Goal: Information Seeking & Learning: Check status

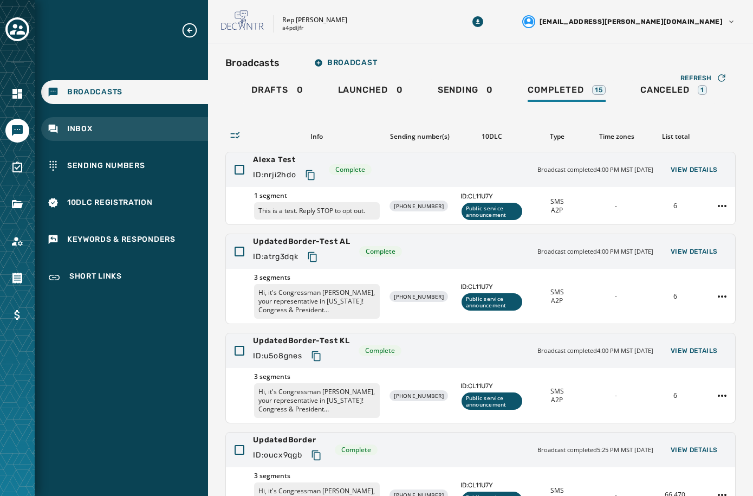
click at [81, 139] on div "Inbox" at bounding box center [124, 129] width 167 height 24
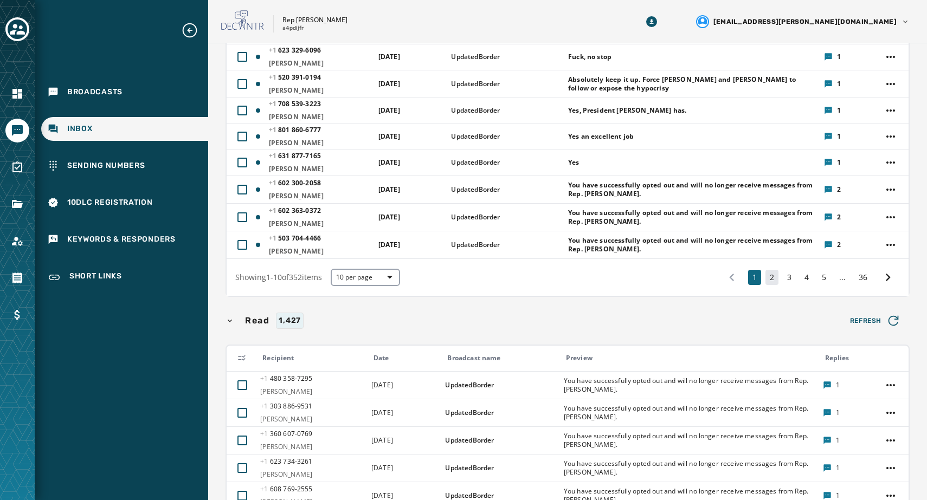
scroll to position [235, 0]
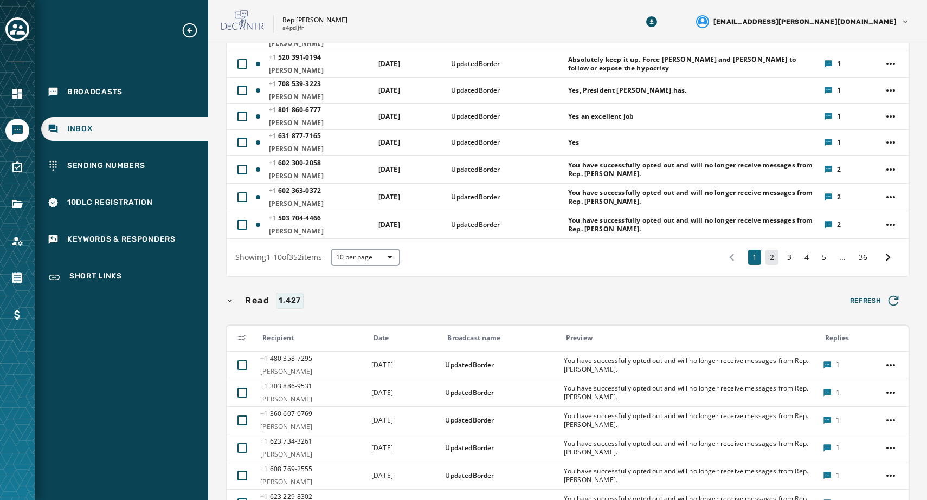
click at [753, 264] on button "2" at bounding box center [771, 257] width 13 height 15
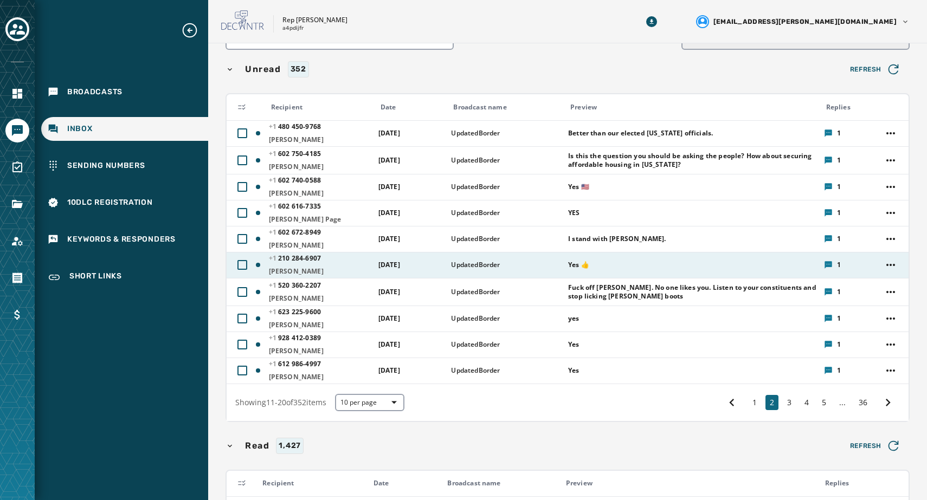
scroll to position [76, 0]
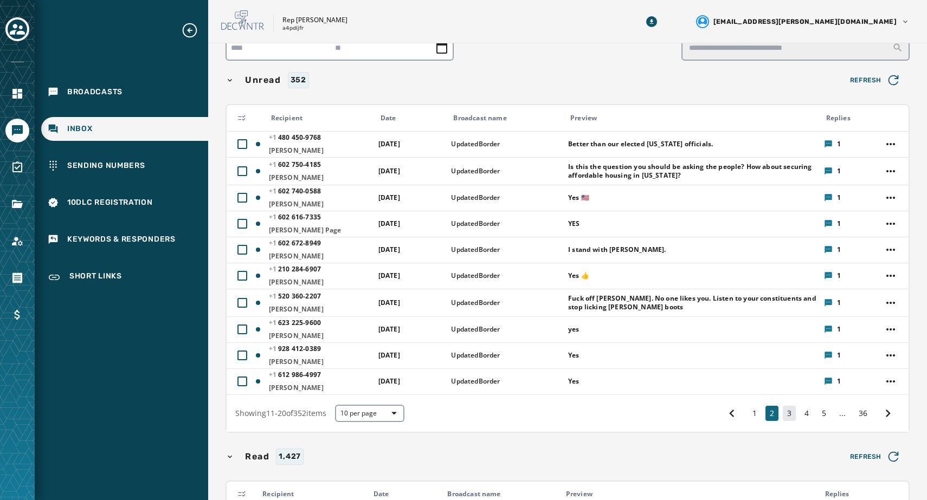
click at [753, 415] on button "3" at bounding box center [789, 413] width 13 height 15
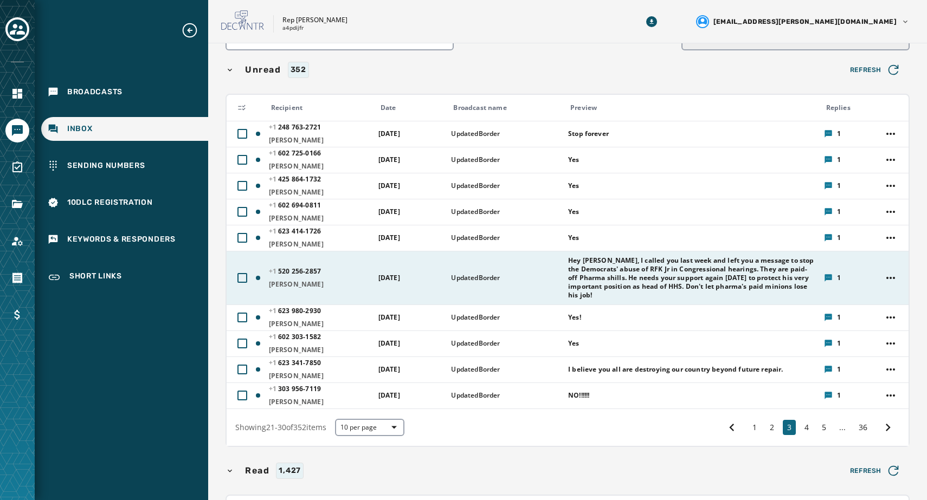
scroll to position [87, 0]
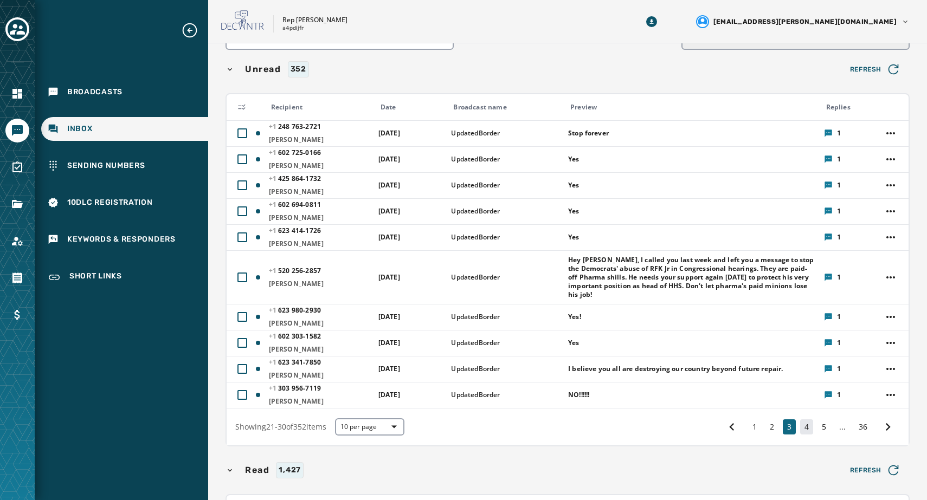
click at [753, 429] on button "4" at bounding box center [806, 426] width 13 height 15
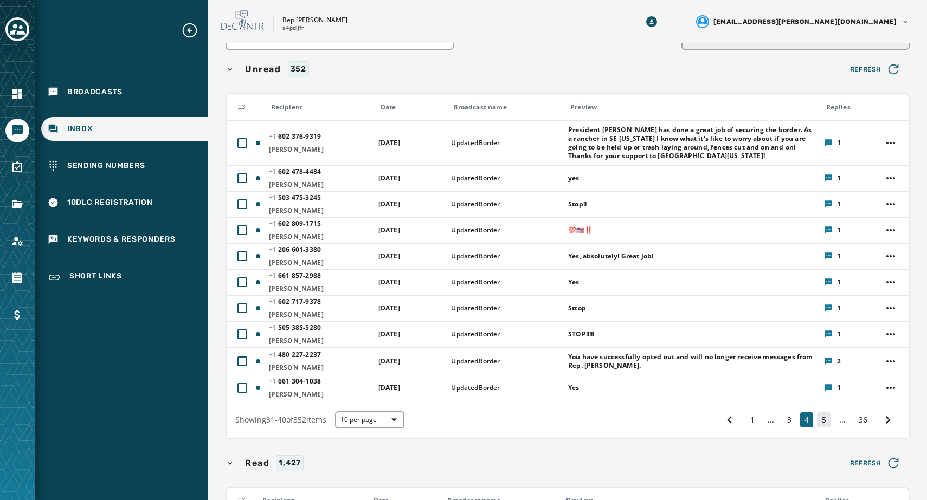
click at [753, 422] on button "5" at bounding box center [823, 419] width 13 height 15
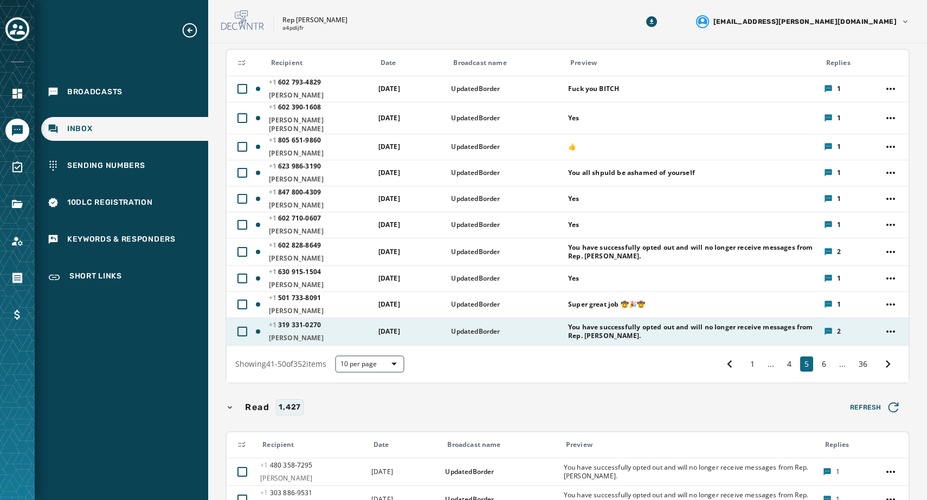
scroll to position [132, 0]
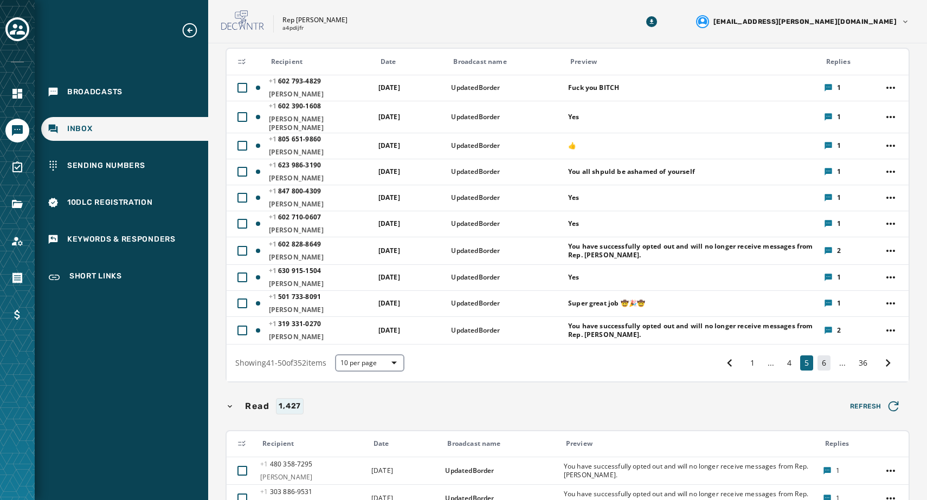
click at [753, 361] on button "6" at bounding box center [823, 363] width 13 height 15
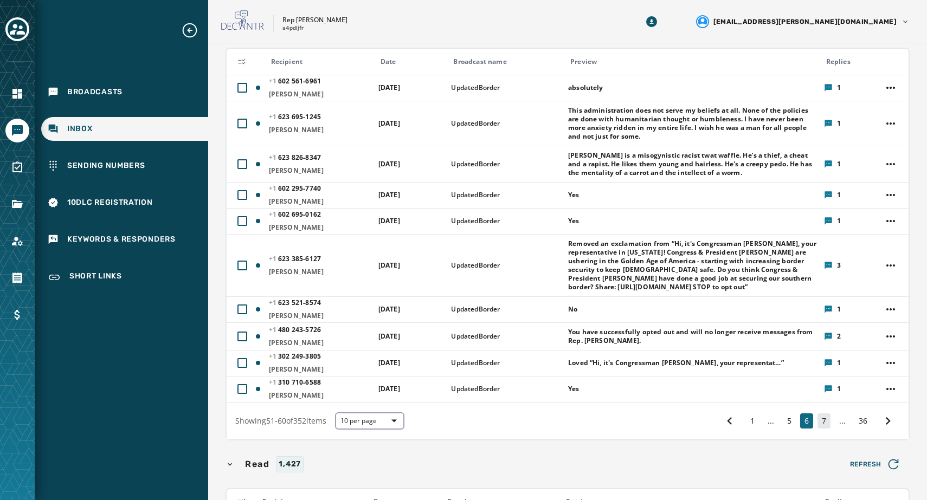
click at [753, 426] on button "7" at bounding box center [823, 421] width 13 height 15
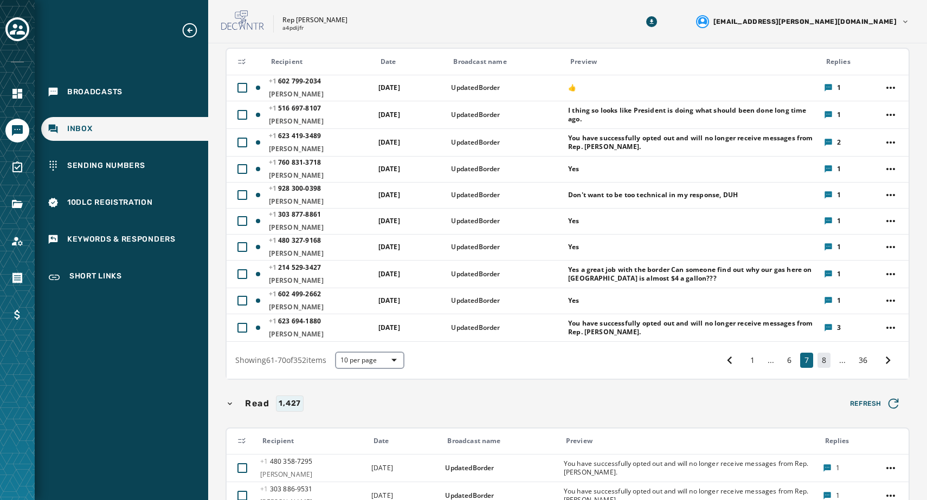
click at [753, 360] on button "8" at bounding box center [823, 360] width 13 height 15
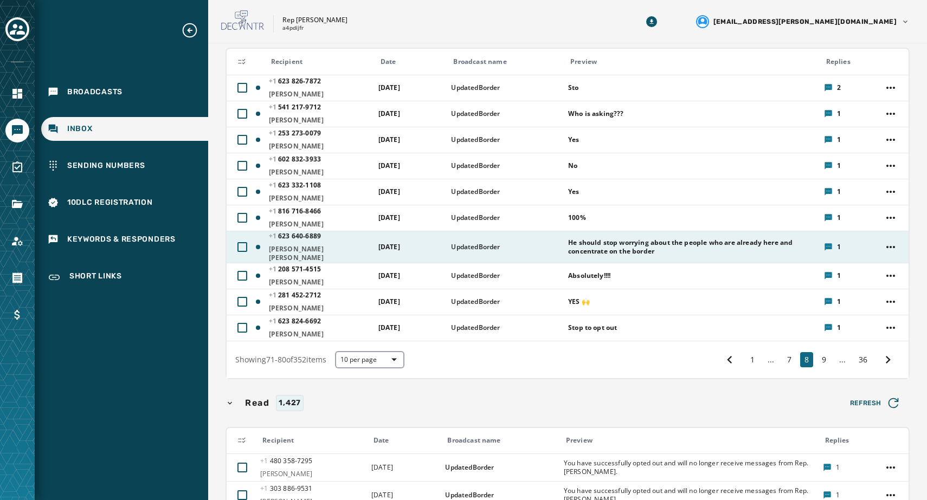
scroll to position [82, 0]
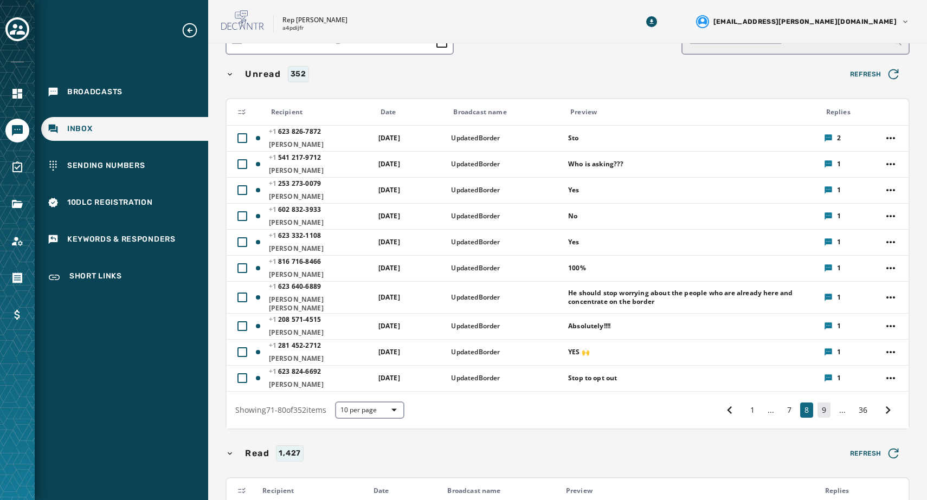
click at [753, 411] on button "9" at bounding box center [823, 410] width 13 height 15
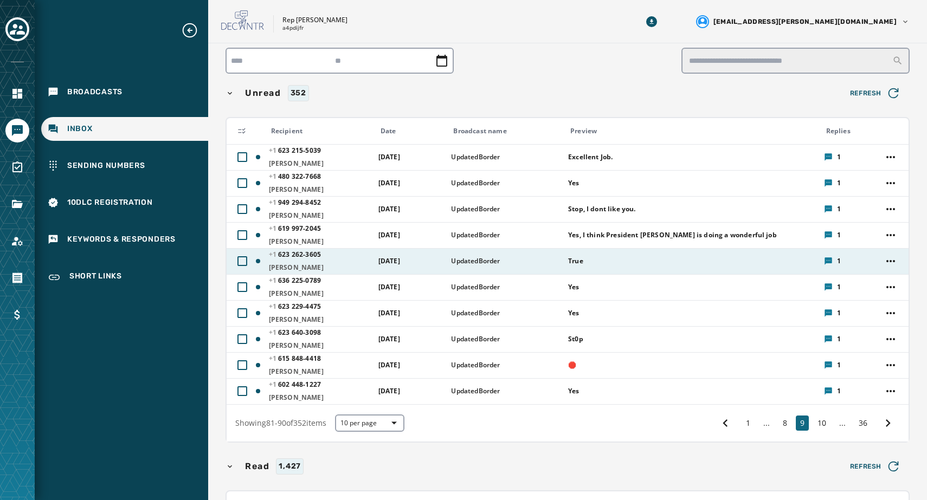
scroll to position [54, 0]
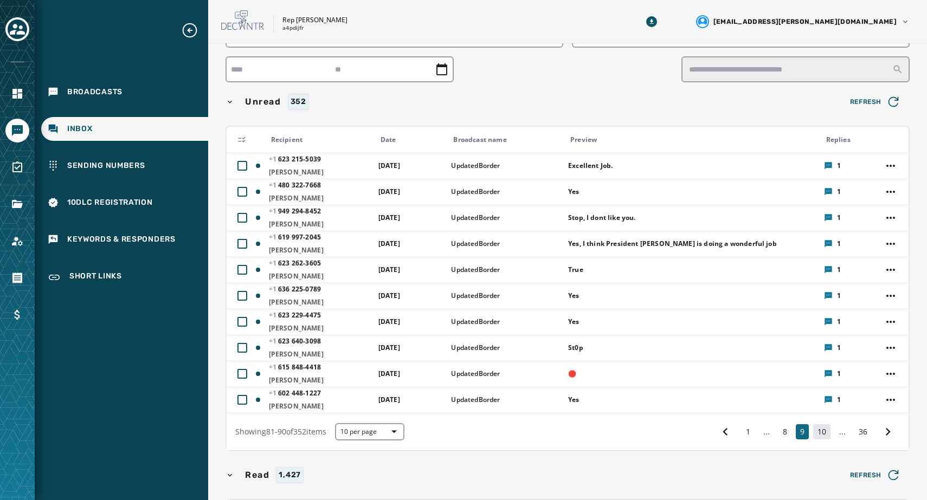
click at [753, 432] on button "10" at bounding box center [821, 431] width 17 height 15
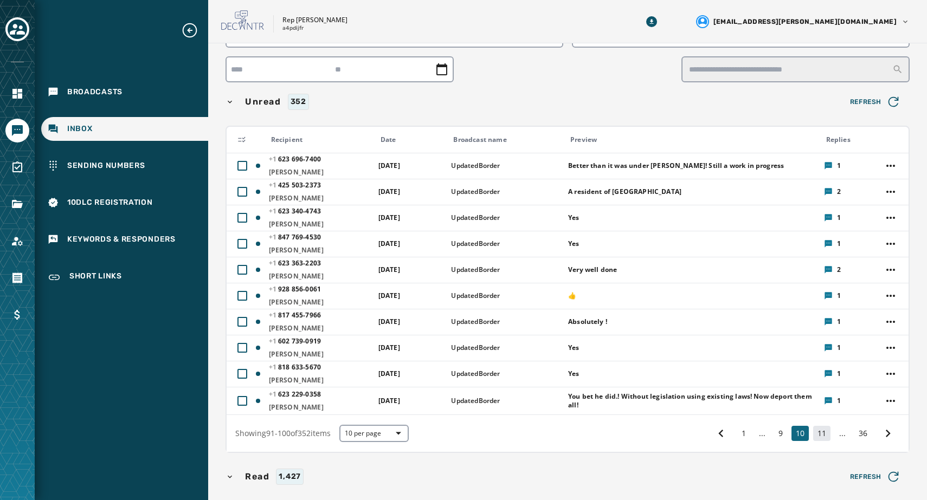
click at [753, 440] on button "11" at bounding box center [821, 433] width 17 height 15
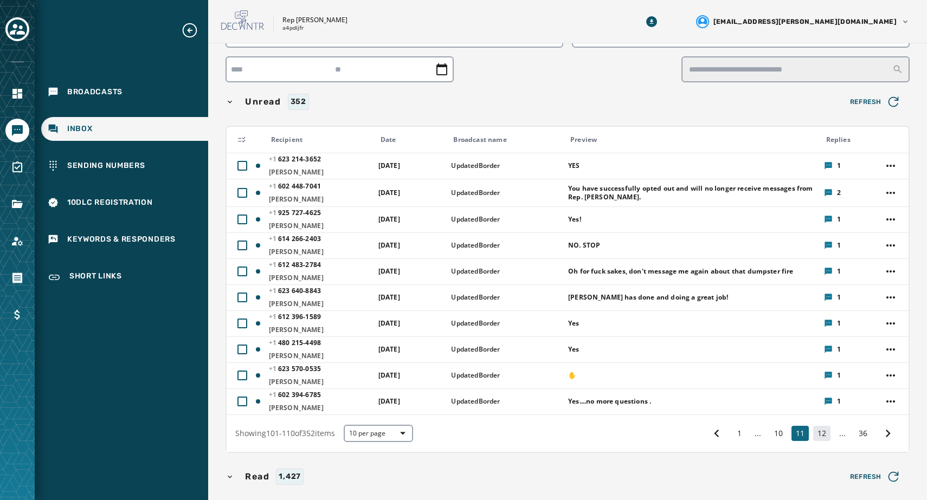
click at [753, 437] on button "12" at bounding box center [821, 433] width 17 height 15
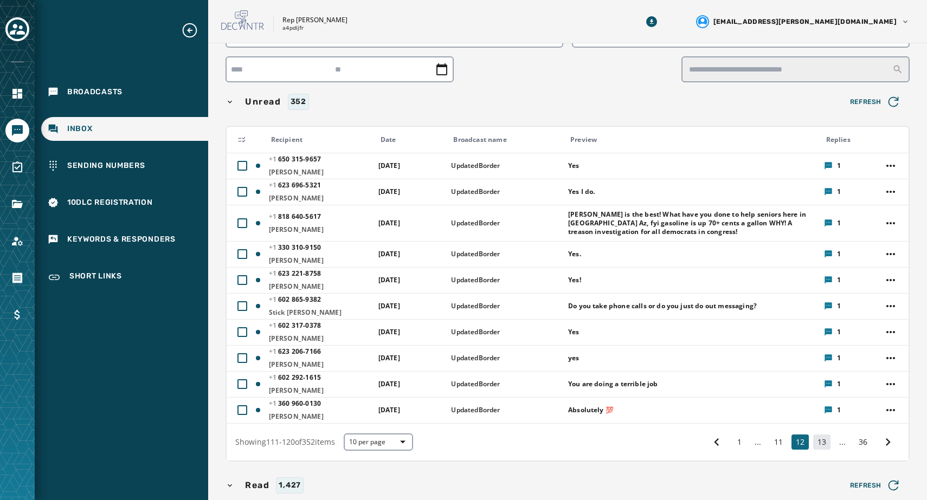
click at [753, 444] on button "13" at bounding box center [821, 442] width 17 height 15
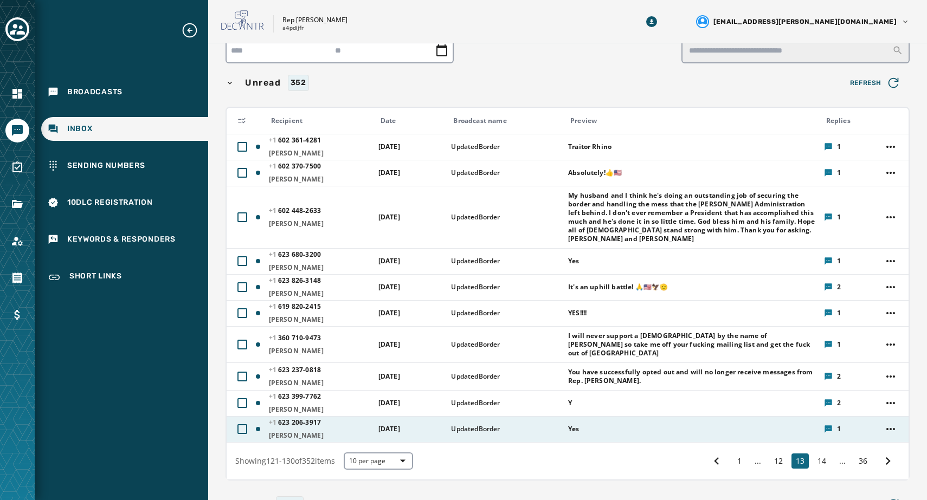
scroll to position [77, 0]
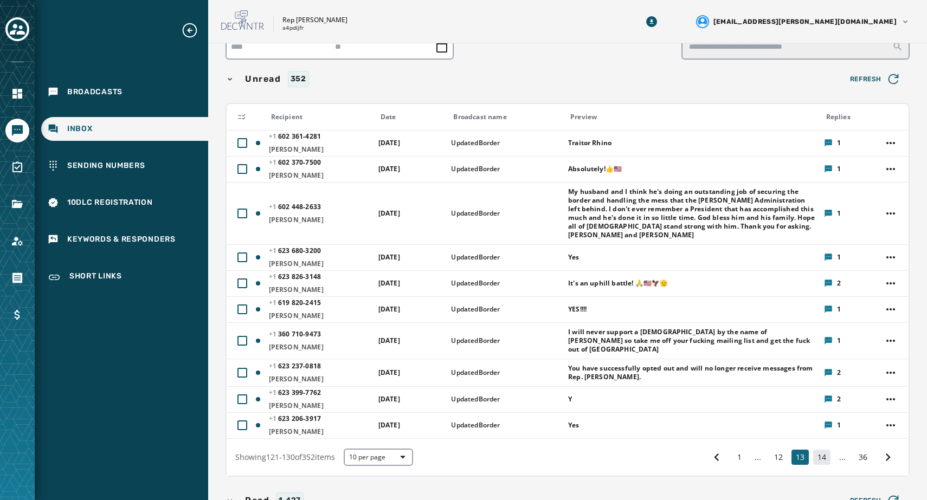
click at [753, 450] on button "14" at bounding box center [821, 457] width 17 height 15
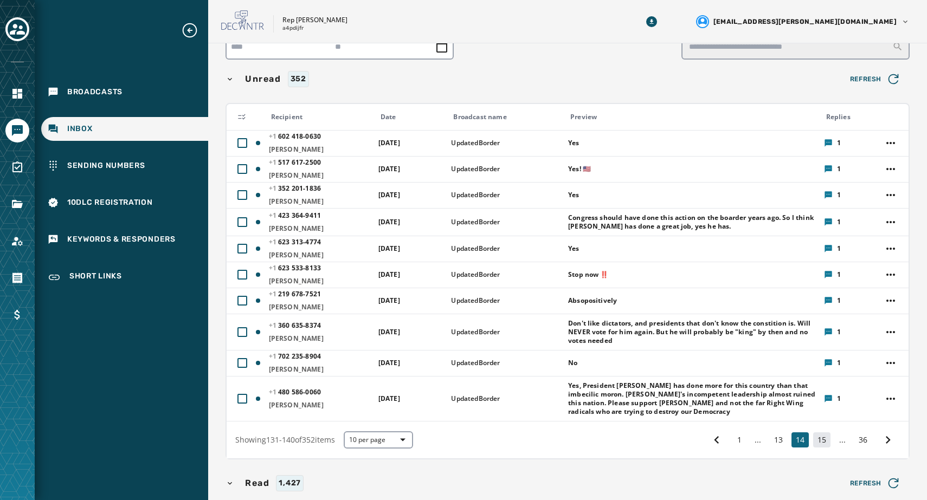
click at [753, 442] on button "15" at bounding box center [821, 439] width 17 height 15
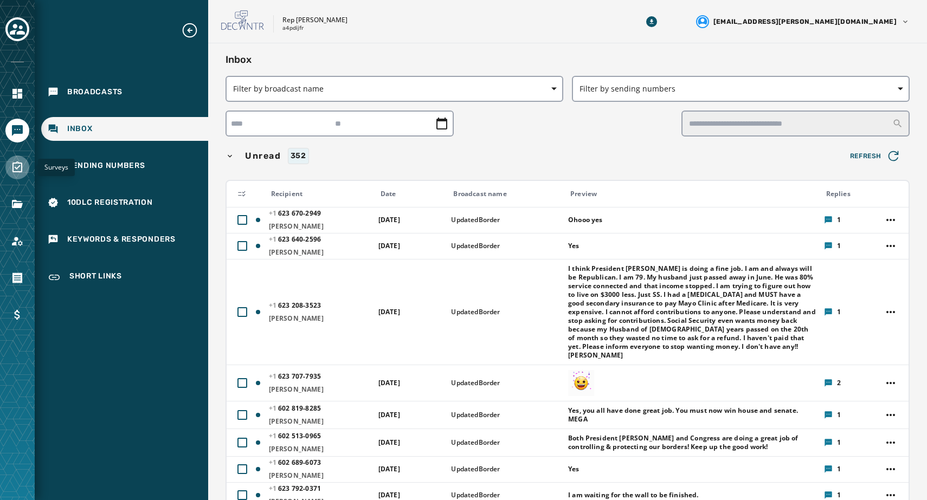
click at [23, 170] on icon "Navigate to Surveys" at bounding box center [17, 167] width 13 height 13
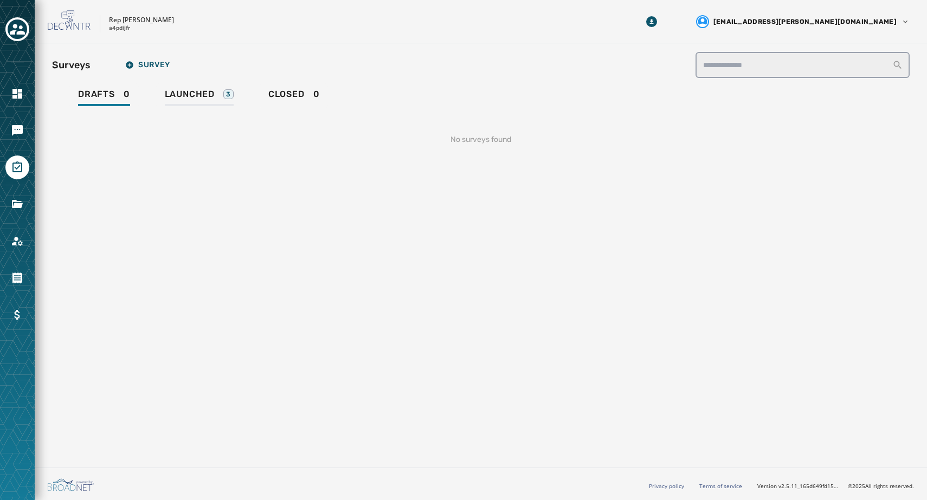
click at [199, 94] on span "Launched" at bounding box center [190, 94] width 50 height 11
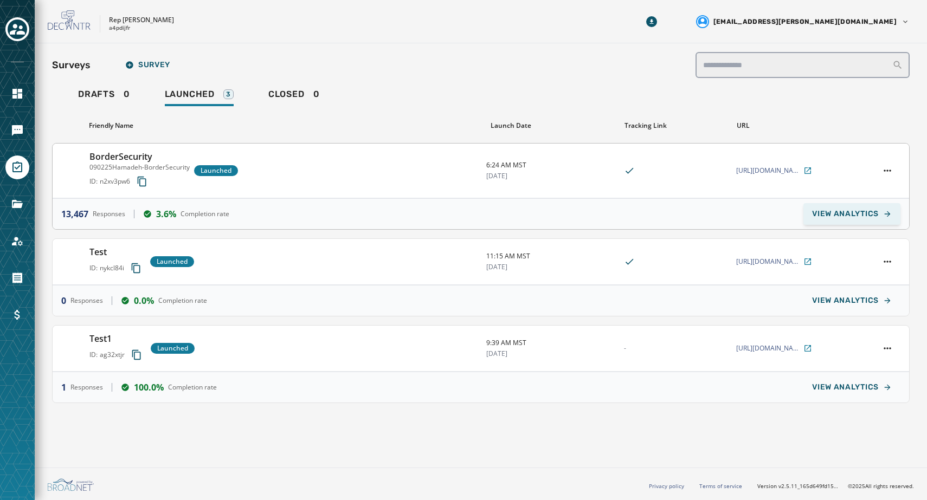
click at [753, 216] on span "VIEW ANALYTICS" at bounding box center [845, 214] width 67 height 9
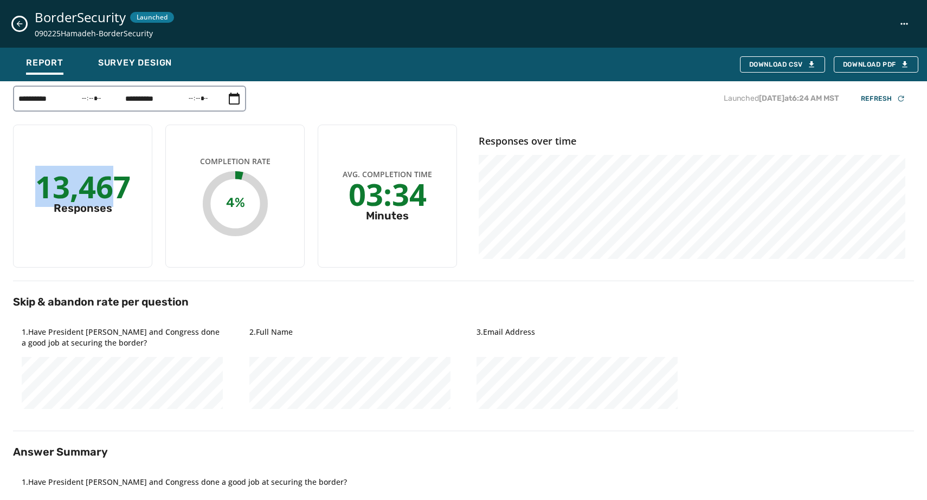
drag, startPoint x: 42, startPoint y: 201, endPoint x: 117, endPoint y: 194, distance: 74.6
click at [117, 194] on div "13,467" at bounding box center [82, 187] width 95 height 20
click at [125, 193] on div "13,467" at bounding box center [82, 187] width 95 height 20
drag, startPoint x: 125, startPoint y: 193, endPoint x: 41, endPoint y: 194, distance: 84.0
click at [41, 194] on div "13,467" at bounding box center [82, 187] width 95 height 20
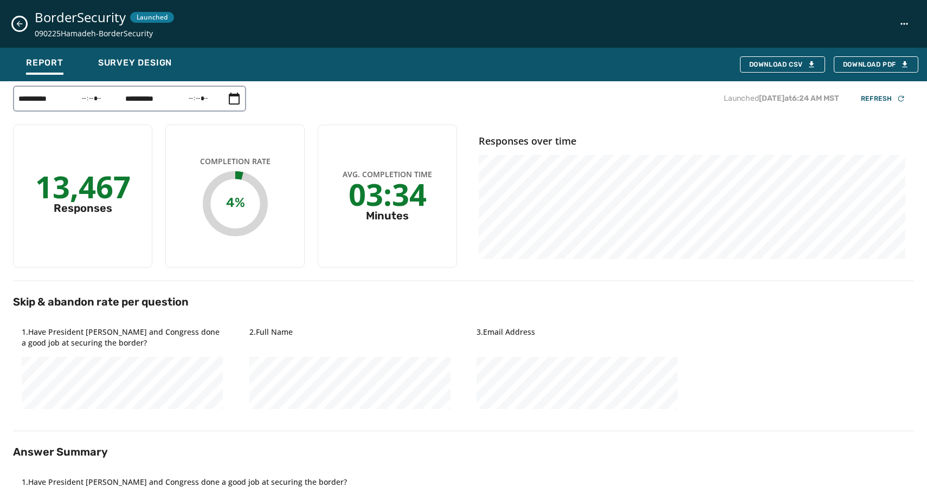
click at [153, 254] on div "13,467 Responses Completion Rate 4% Avg. Completion Time 03:34 Minutes" at bounding box center [235, 196] width 444 height 143
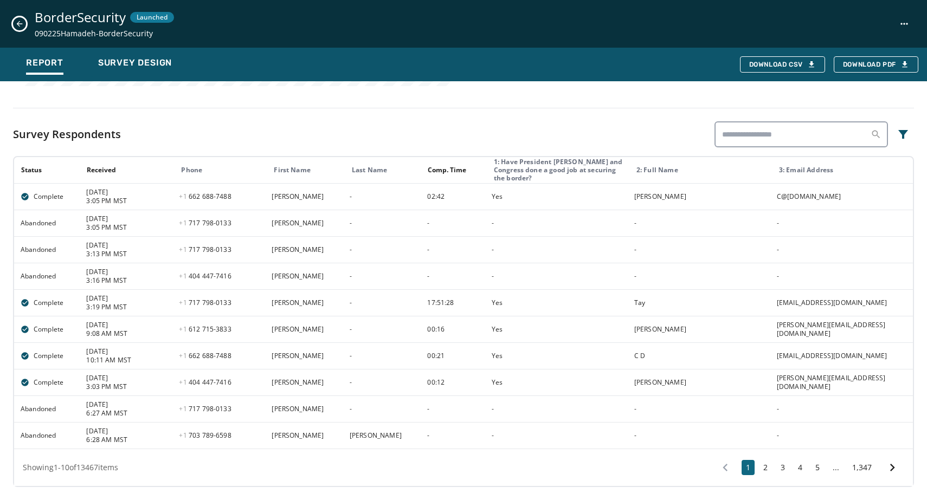
scroll to position [518, 0]
click at [753, 472] on button "2" at bounding box center [765, 467] width 13 height 15
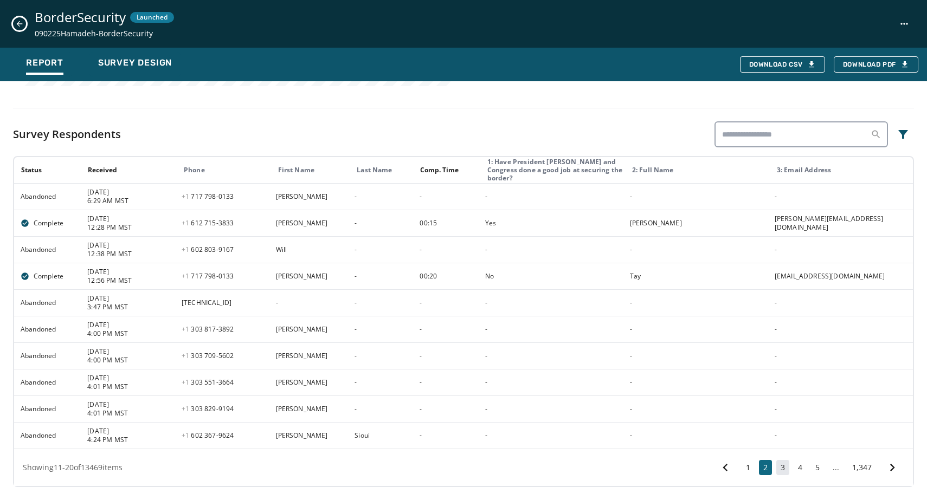
click at [753, 466] on button "3" at bounding box center [782, 467] width 13 height 15
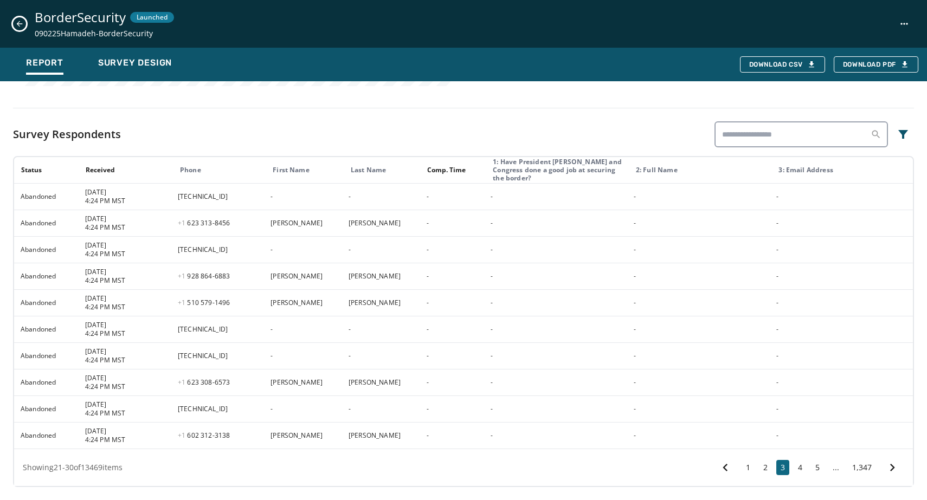
click at [753, 466] on div "1 2 3 4 5 ... 1,347" at bounding box center [808, 468] width 191 height 20
click at [753, 468] on button "4" at bounding box center [799, 467] width 13 height 15
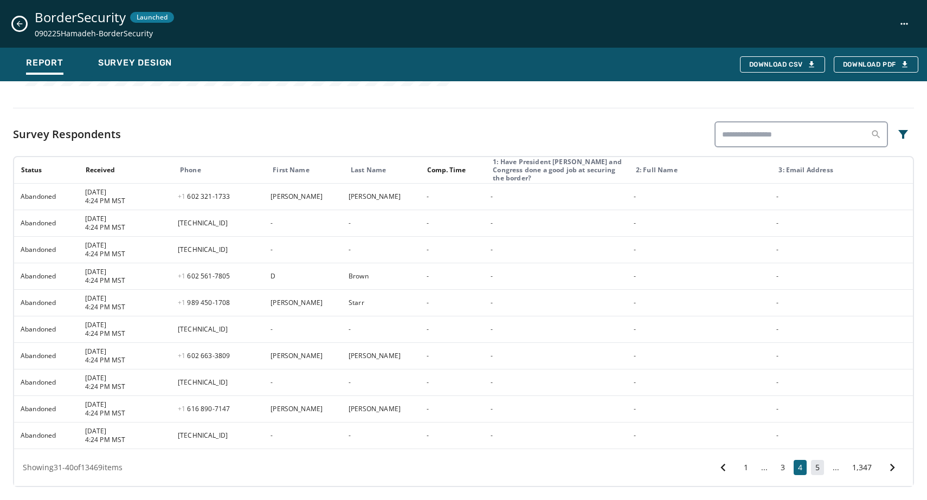
click at [753, 468] on button "5" at bounding box center [817, 467] width 13 height 15
click at [753, 468] on button "6" at bounding box center [817, 467] width 13 height 15
click at [753, 468] on button "7" at bounding box center [817, 467] width 13 height 15
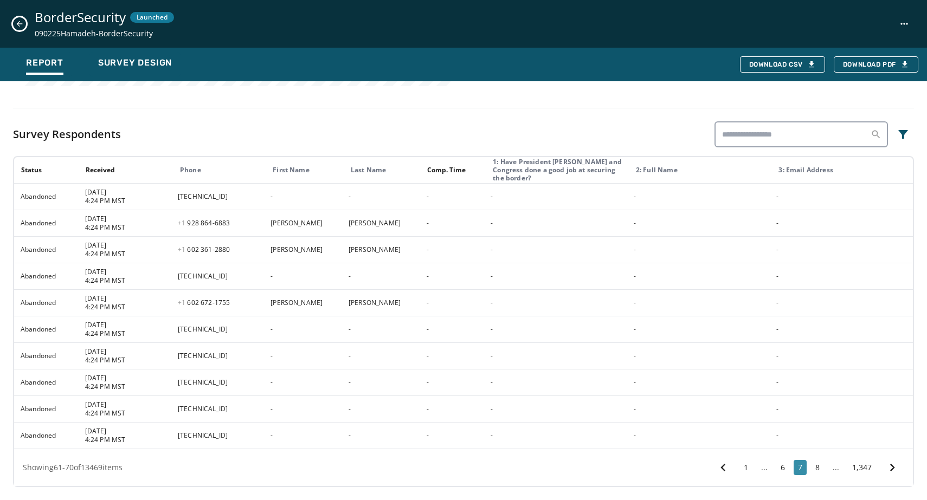
click at [753, 468] on button "8" at bounding box center [817, 467] width 13 height 15
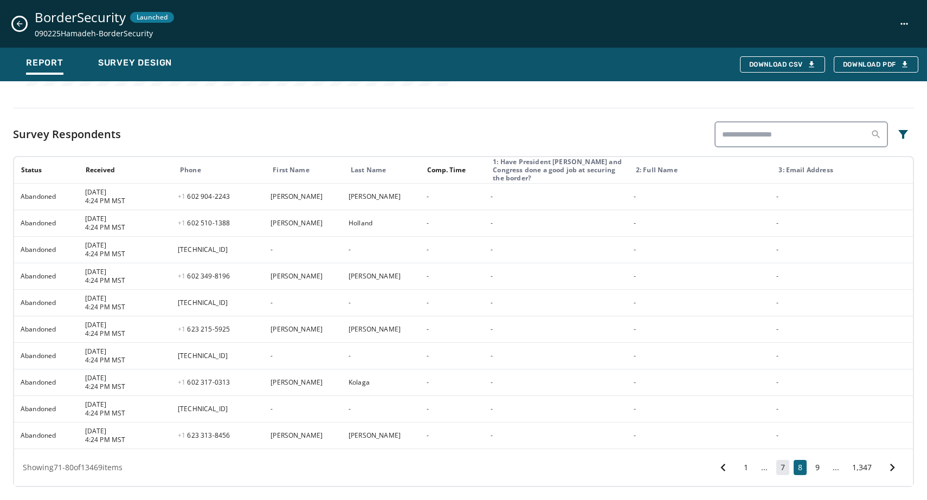
click at [753, 468] on button "9" at bounding box center [817, 467] width 13 height 15
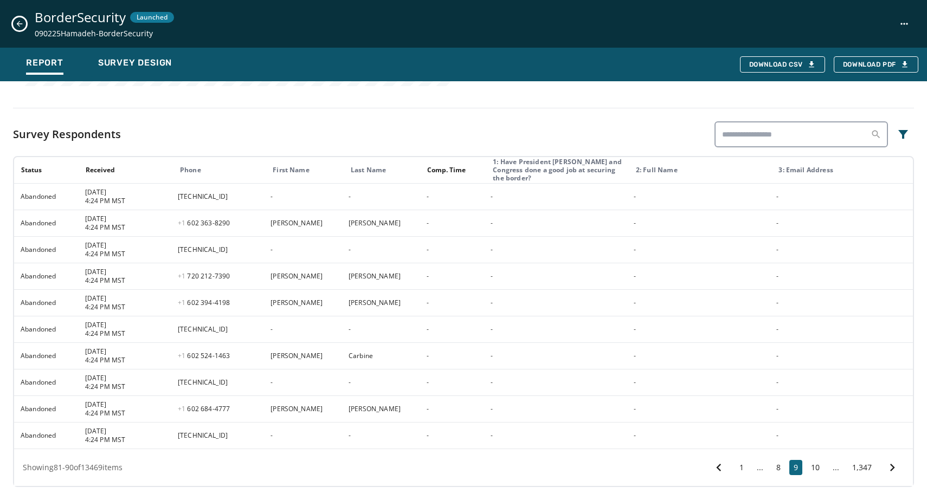
click at [753, 468] on button "10" at bounding box center [814, 467] width 17 height 15
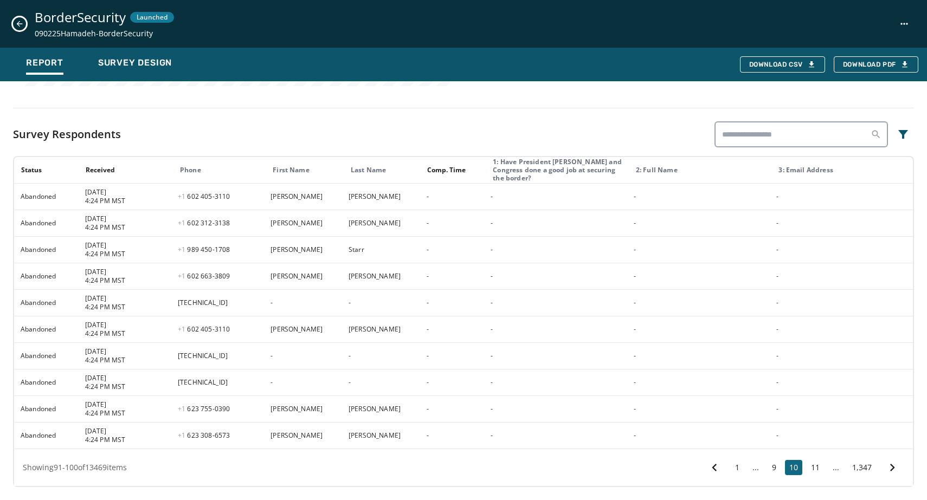
click at [753, 468] on button "11" at bounding box center [814, 467] width 17 height 15
click at [753, 468] on button "12" at bounding box center [814, 467] width 17 height 15
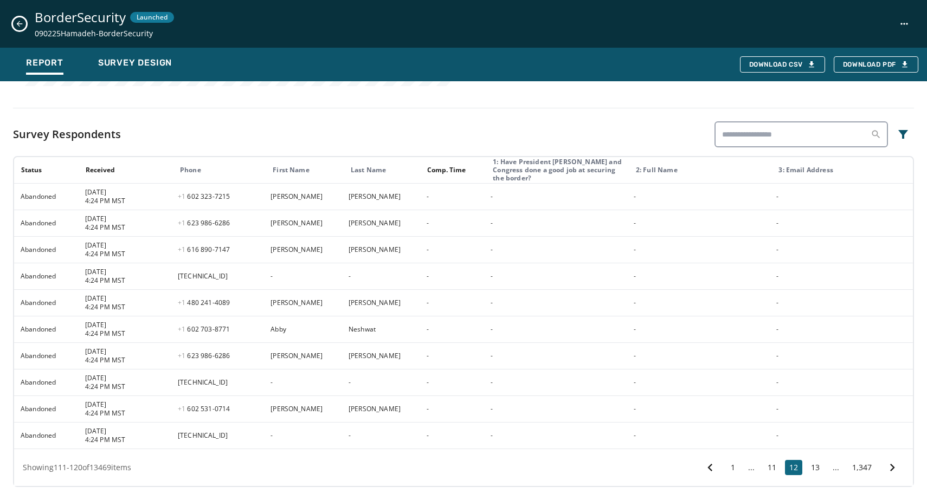
click at [753, 468] on button "13" at bounding box center [814, 467] width 17 height 15
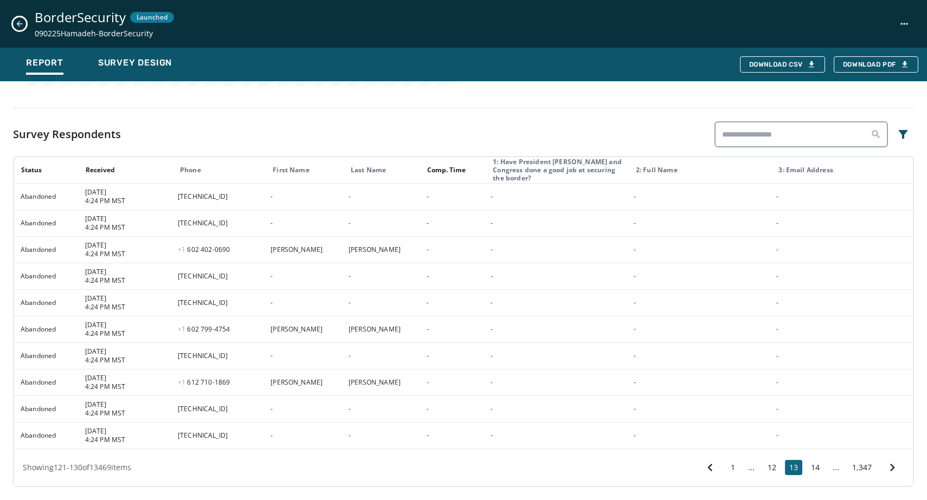
click at [753, 468] on button "14" at bounding box center [814, 467] width 17 height 15
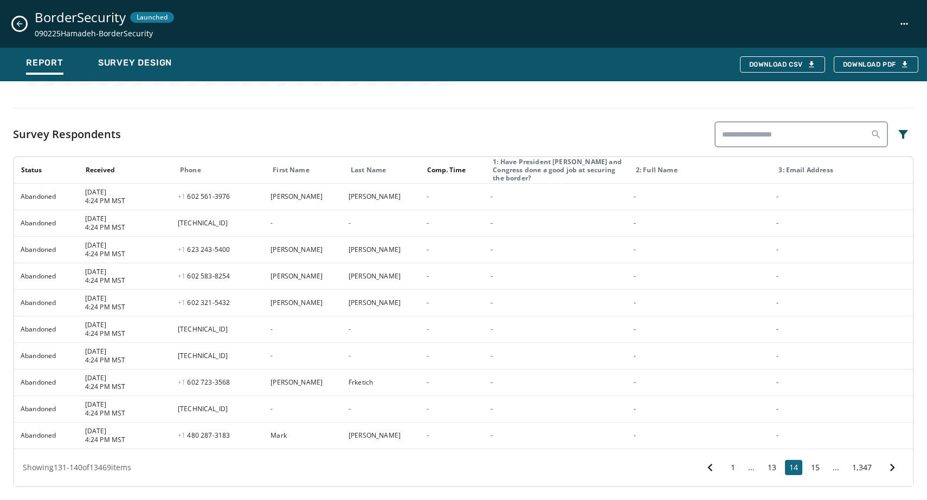
click at [753, 468] on button "15" at bounding box center [814, 467] width 17 height 15
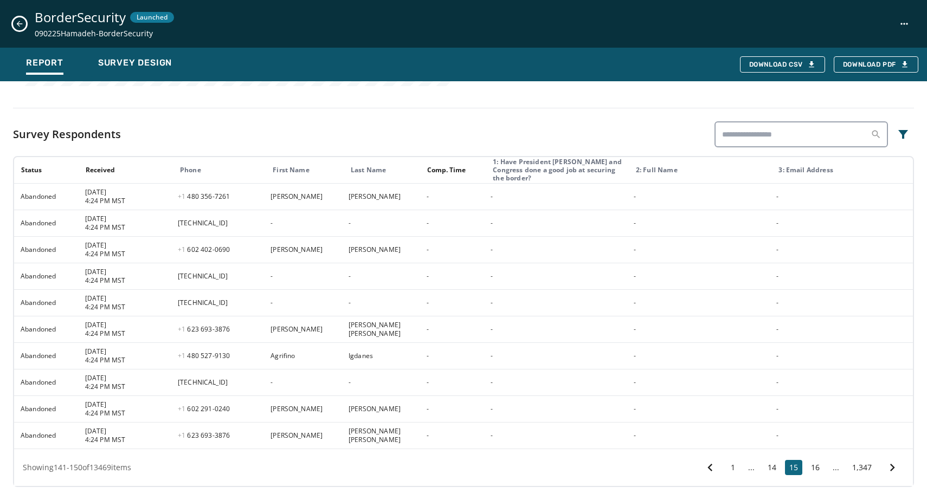
click at [753, 468] on button "16" at bounding box center [814, 467] width 17 height 15
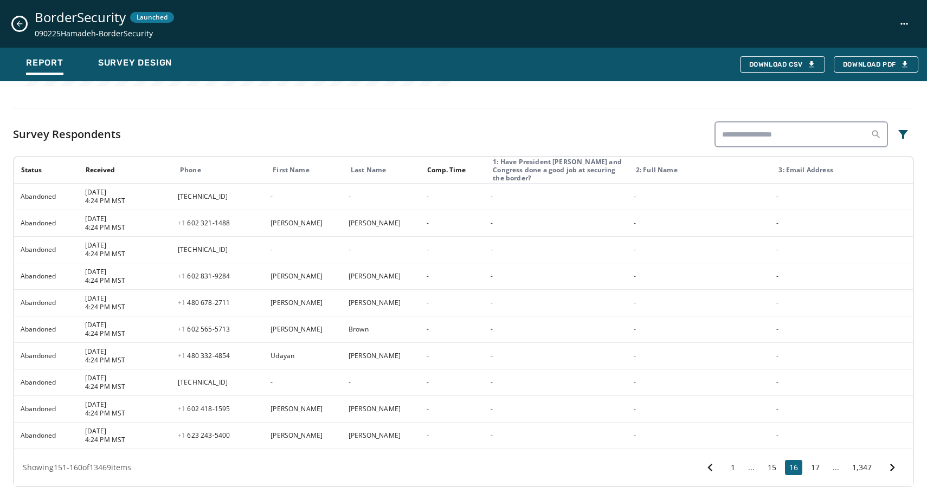
click at [753, 468] on button "17" at bounding box center [814, 467] width 17 height 15
click at [753, 468] on button "18" at bounding box center [814, 467] width 17 height 15
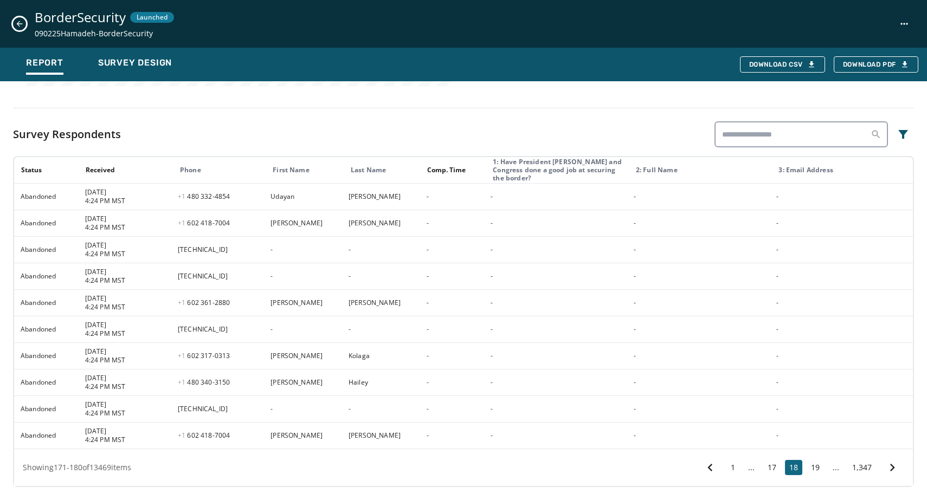
click at [753, 468] on button "19" at bounding box center [814, 467] width 17 height 15
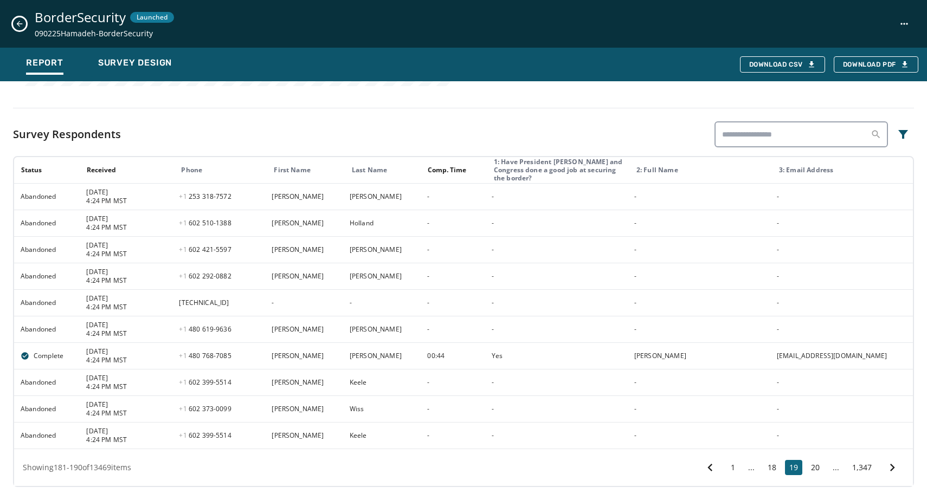
click at [753, 468] on button "20" at bounding box center [814, 467] width 17 height 15
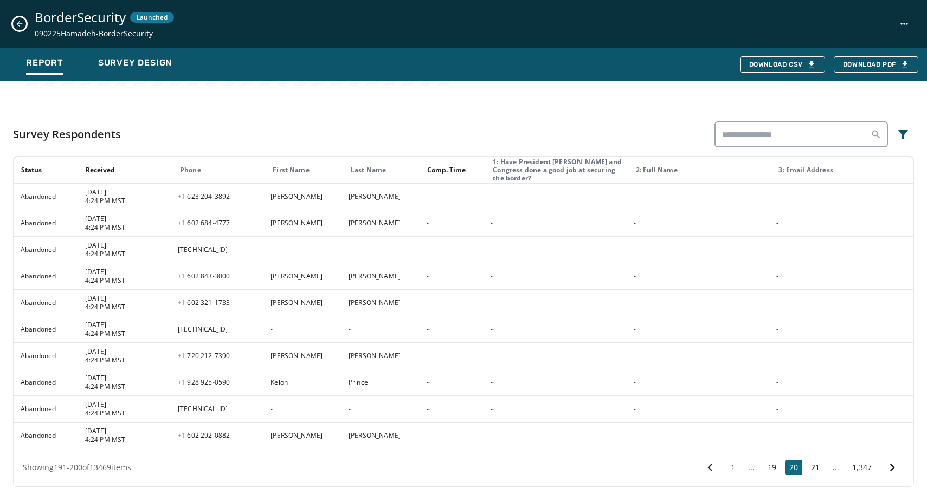
click at [753, 468] on button "21" at bounding box center [814, 467] width 17 height 15
click at [753, 468] on button "22" at bounding box center [814, 467] width 17 height 15
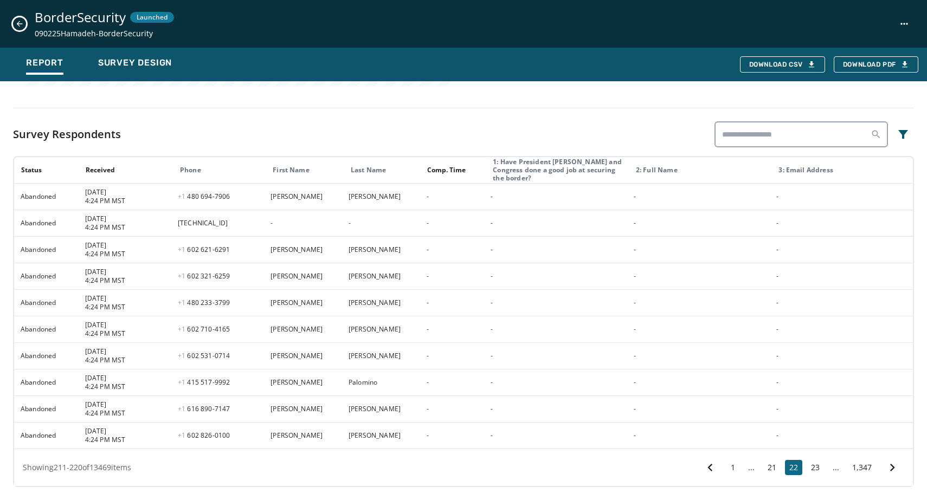
click at [753, 468] on button "23" at bounding box center [814, 467] width 17 height 15
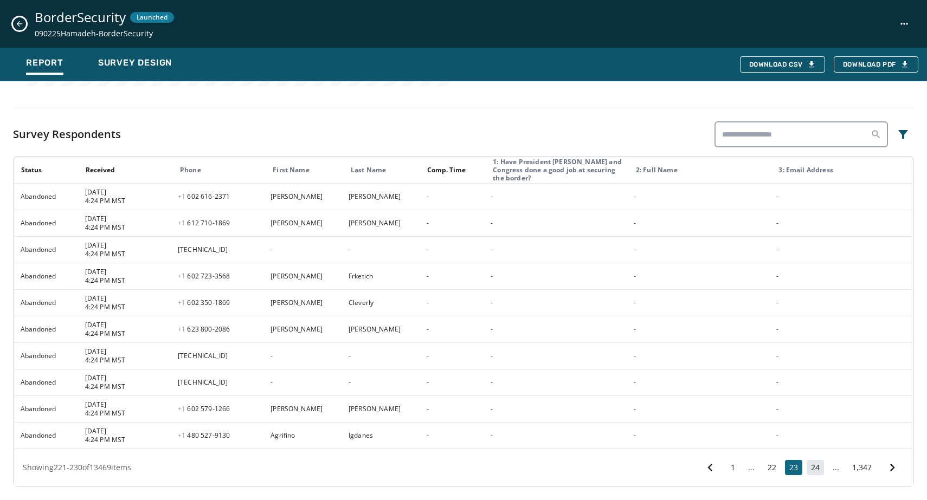
click at [753, 467] on button "24" at bounding box center [814, 467] width 17 height 15
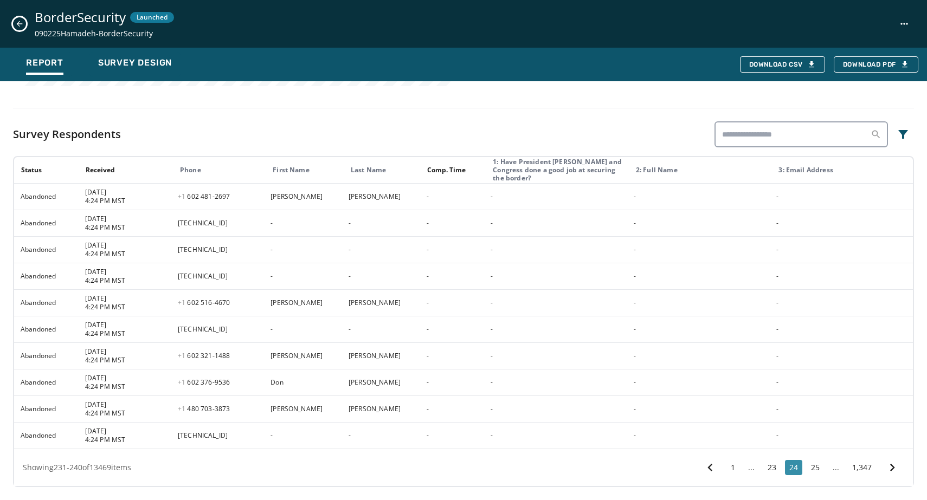
click at [753, 467] on button "25" at bounding box center [814, 467] width 17 height 15
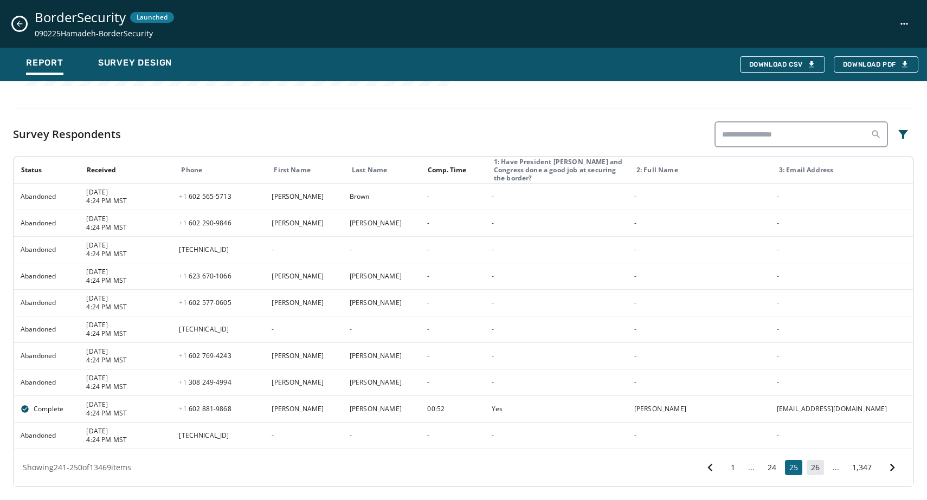
click at [753, 467] on button "26" at bounding box center [814, 467] width 17 height 15
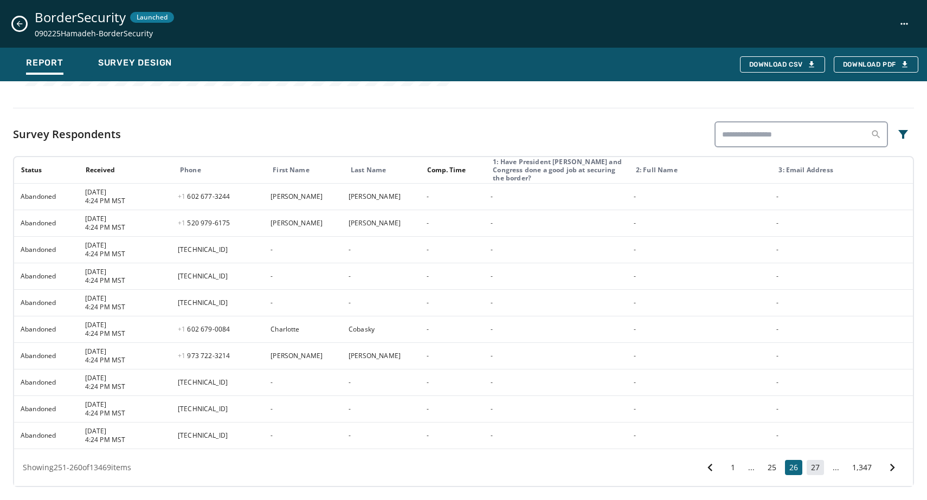
click at [753, 467] on button "27" at bounding box center [814, 467] width 17 height 15
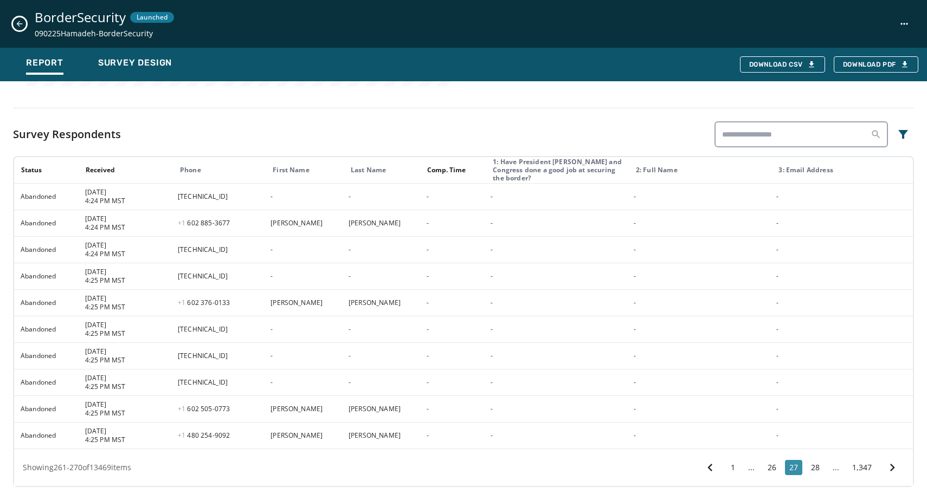
click at [753, 467] on button "28" at bounding box center [814, 467] width 17 height 15
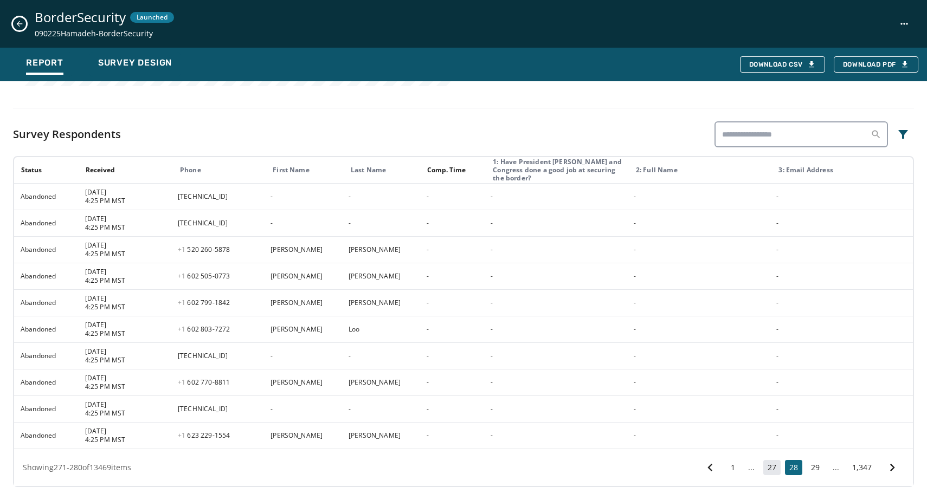
click at [753, 467] on button "29" at bounding box center [814, 467] width 17 height 15
click at [753, 467] on button "30" at bounding box center [814, 467] width 17 height 15
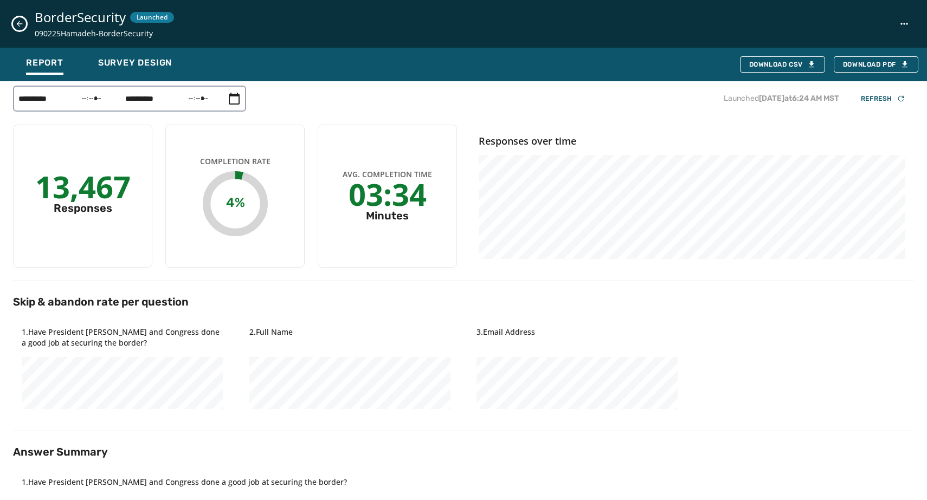
scroll to position [0, 0]
click at [19, 29] on button "Close survey details drawer" at bounding box center [19, 23] width 13 height 13
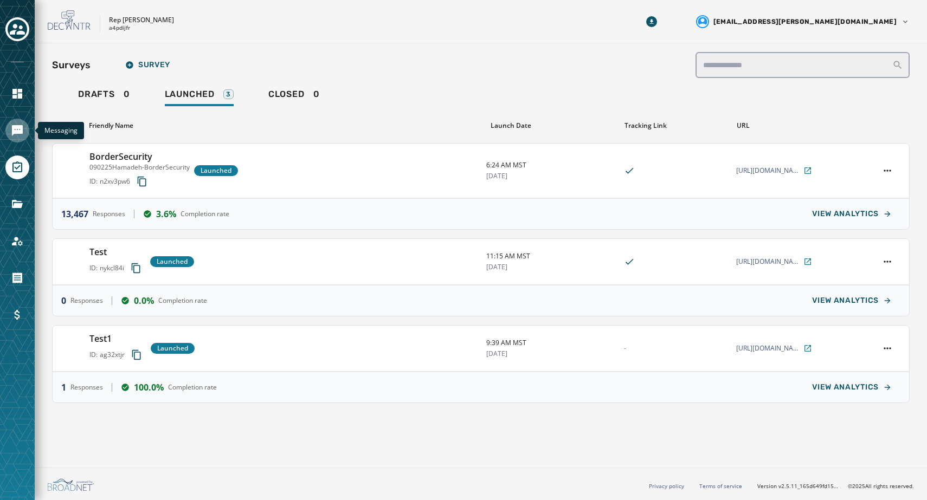
click at [21, 136] on icon "Navigate to Messaging" at bounding box center [17, 130] width 13 height 13
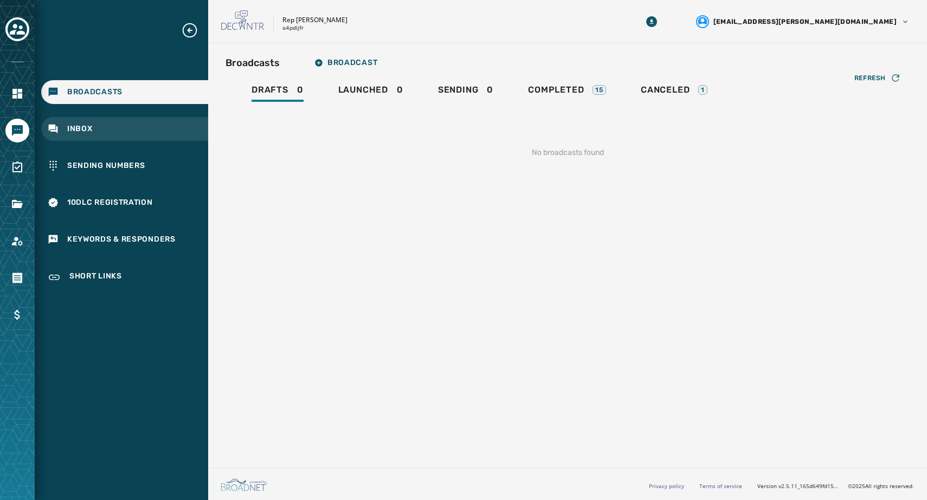
click at [92, 133] on span "Inbox" at bounding box center [79, 129] width 25 height 11
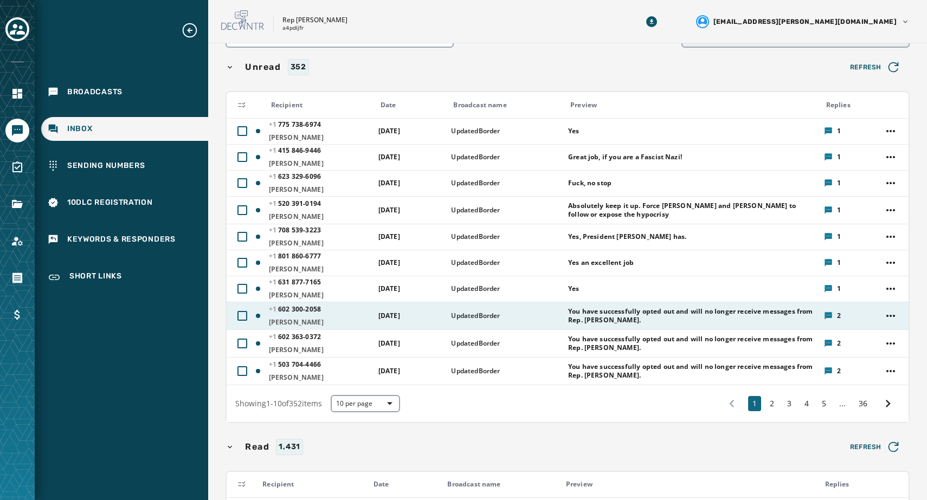
scroll to position [89, 0]
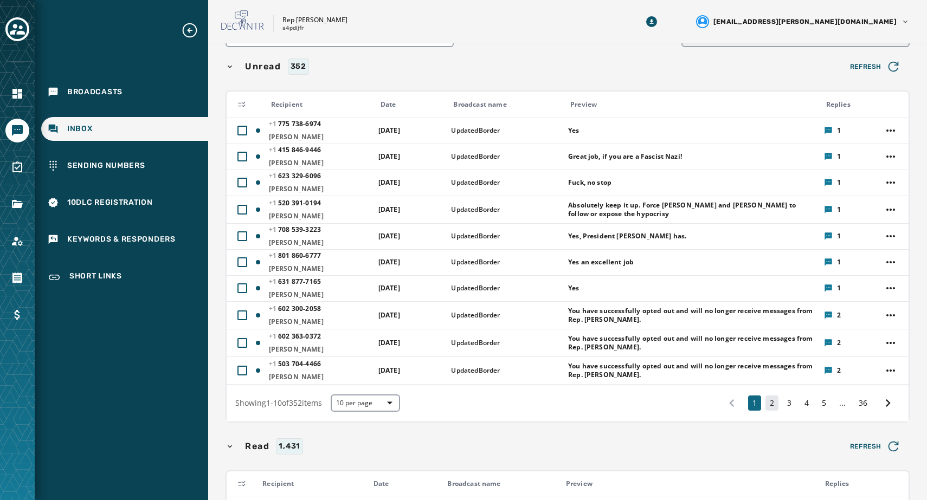
click at [753, 406] on button "2" at bounding box center [771, 403] width 13 height 15
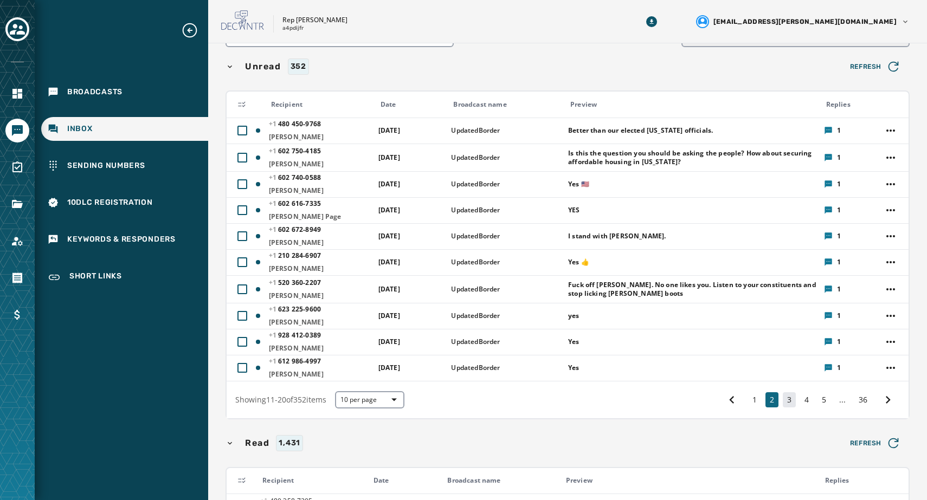
click at [753, 404] on button "3" at bounding box center [789, 399] width 13 height 15
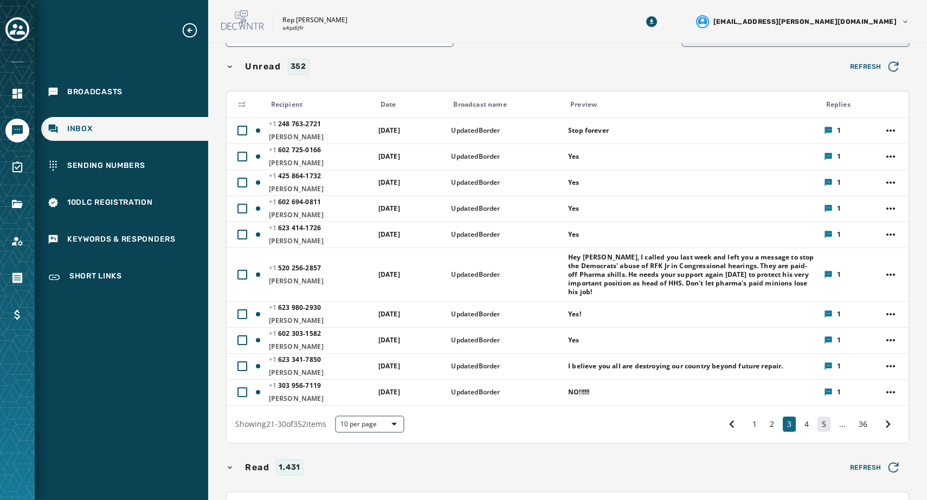
click at [753, 425] on button "5" at bounding box center [823, 424] width 13 height 15
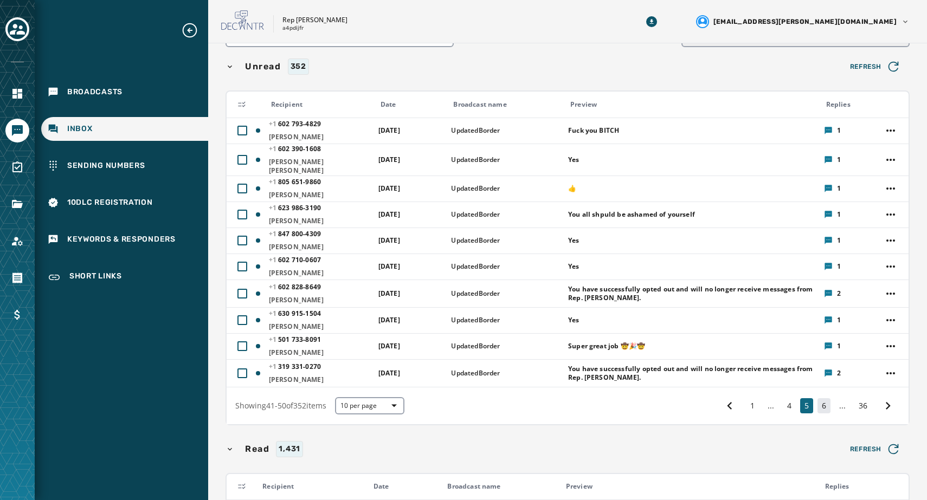
click at [753, 402] on button "6" at bounding box center [823, 405] width 13 height 15
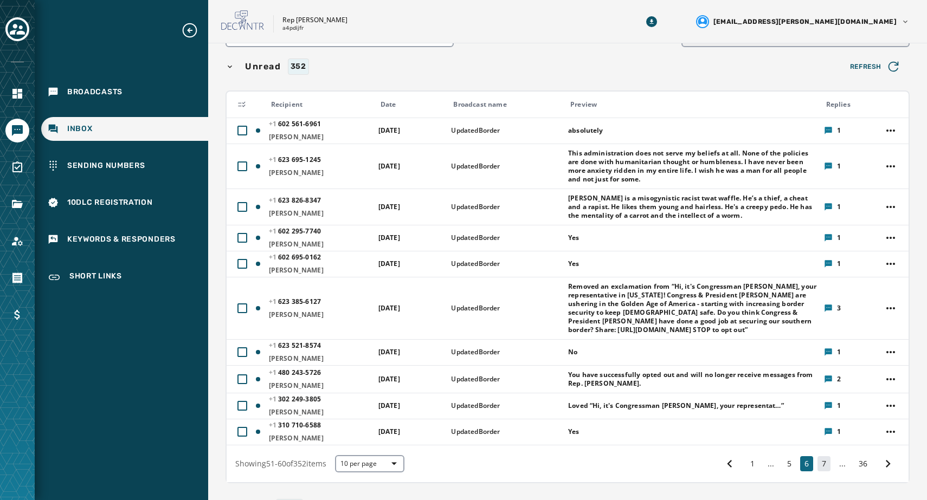
click at [753, 463] on button "7" at bounding box center [823, 463] width 13 height 15
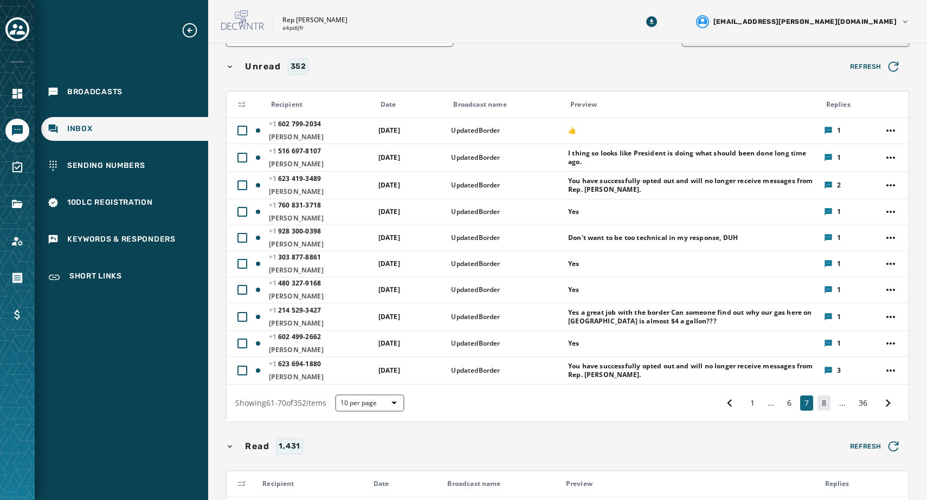
click at [753, 406] on button "8" at bounding box center [823, 403] width 13 height 15
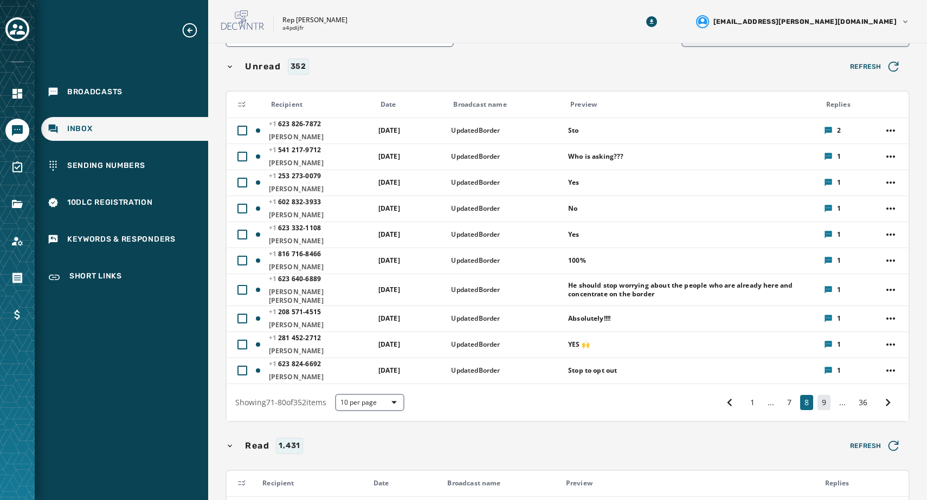
click at [753, 401] on button "9" at bounding box center [823, 402] width 13 height 15
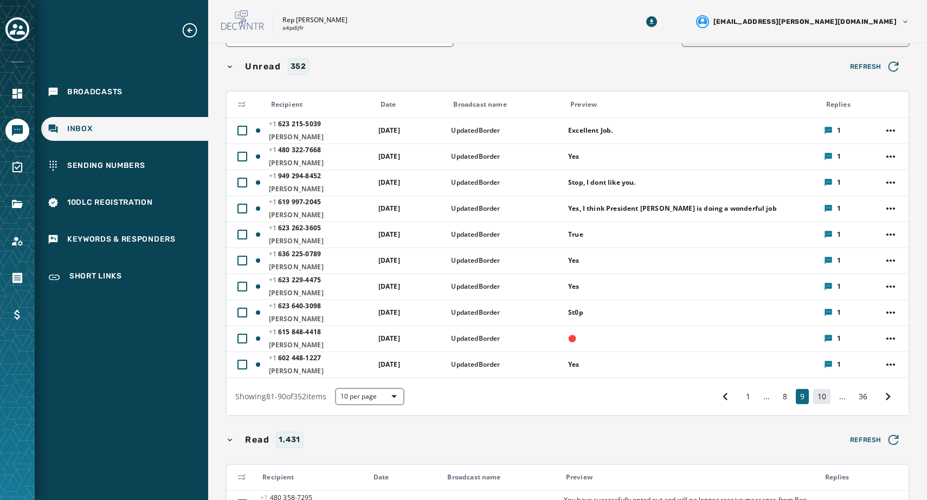
click at [753, 399] on button "10" at bounding box center [821, 396] width 17 height 15
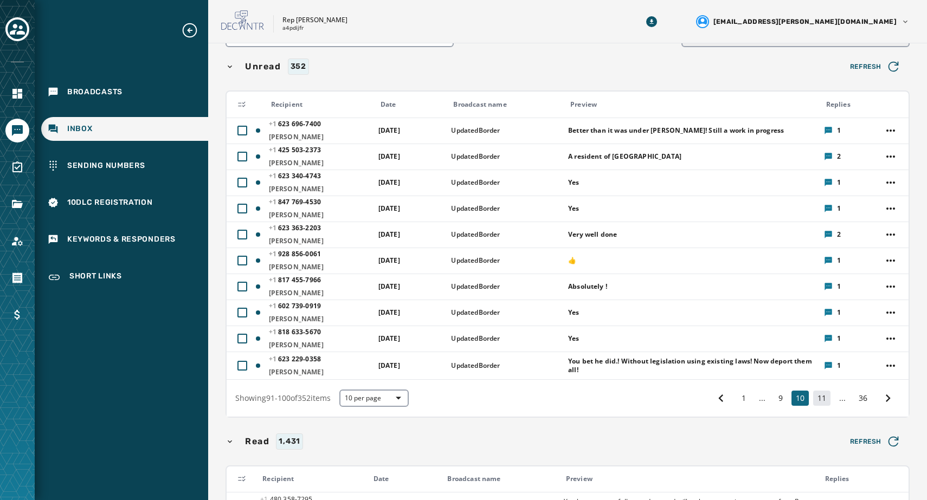
click at [753, 403] on button "11" at bounding box center [821, 398] width 17 height 15
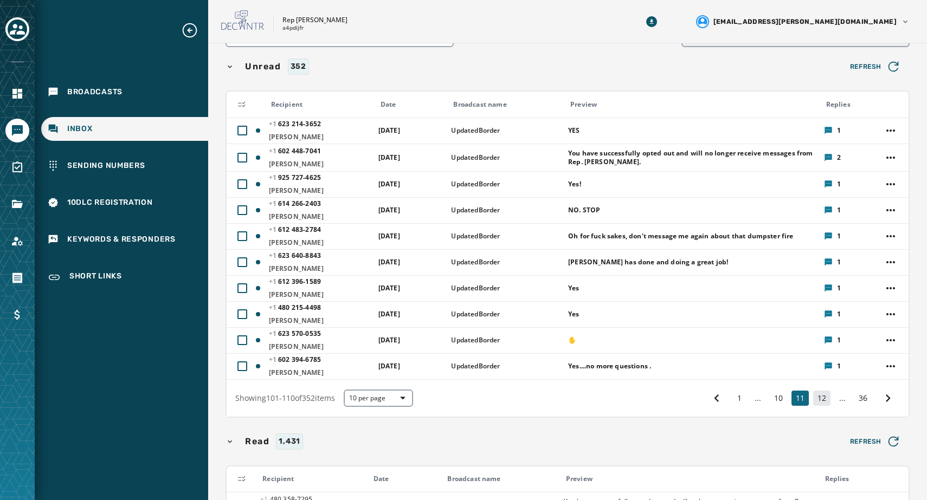
click at [753, 399] on button "12" at bounding box center [821, 398] width 17 height 15
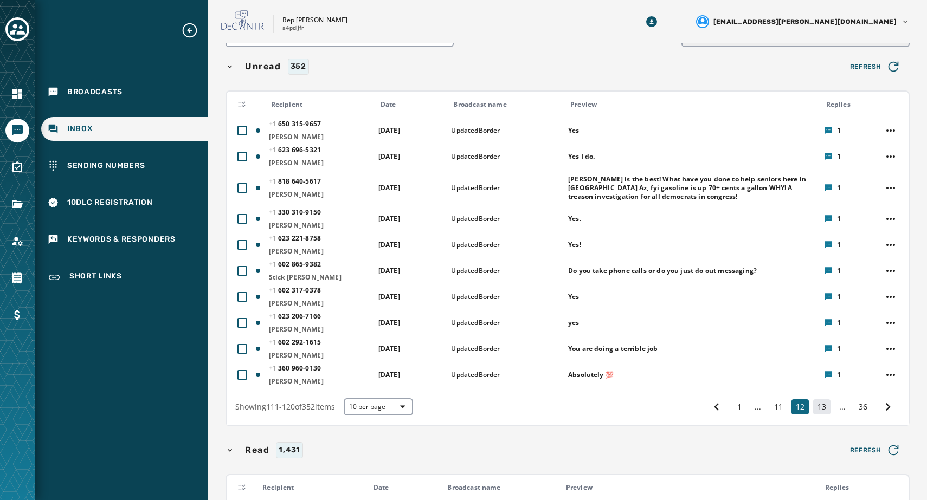
click at [753, 410] on button "13" at bounding box center [821, 406] width 17 height 15
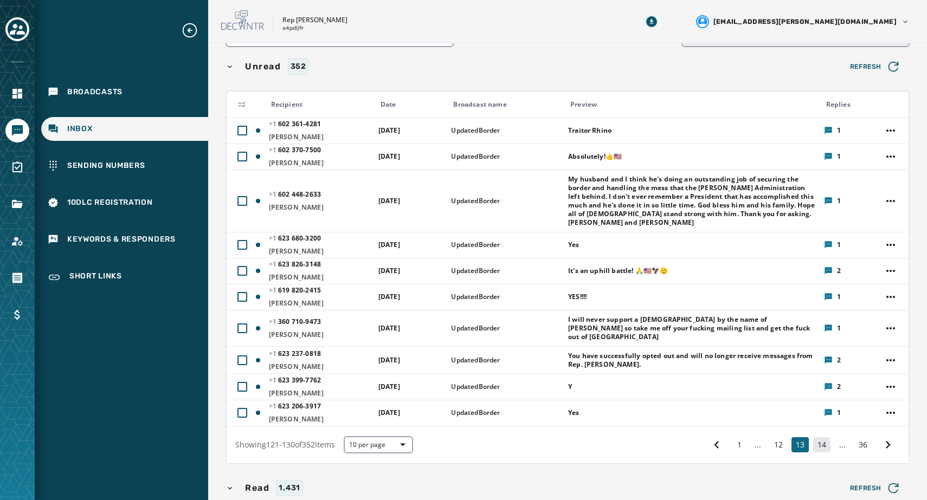
click at [753, 437] on button "14" at bounding box center [821, 444] width 17 height 15
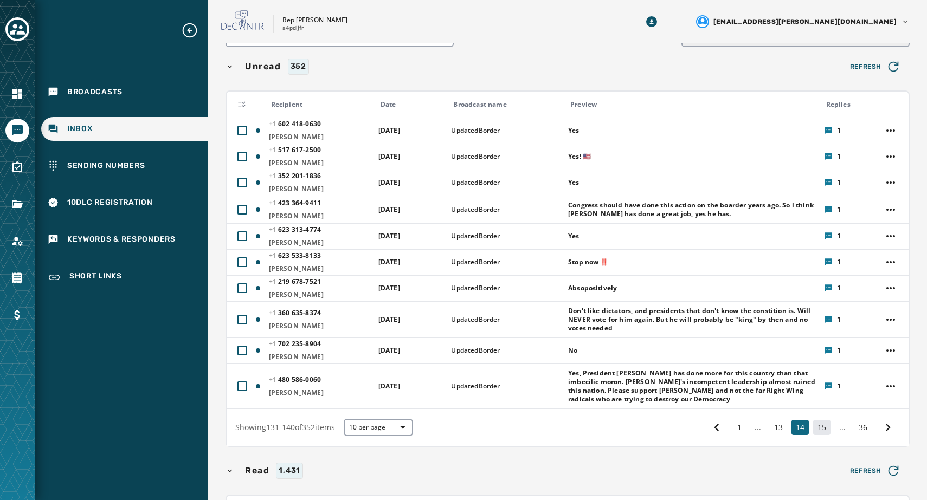
click at [753, 431] on button "15" at bounding box center [821, 427] width 17 height 15
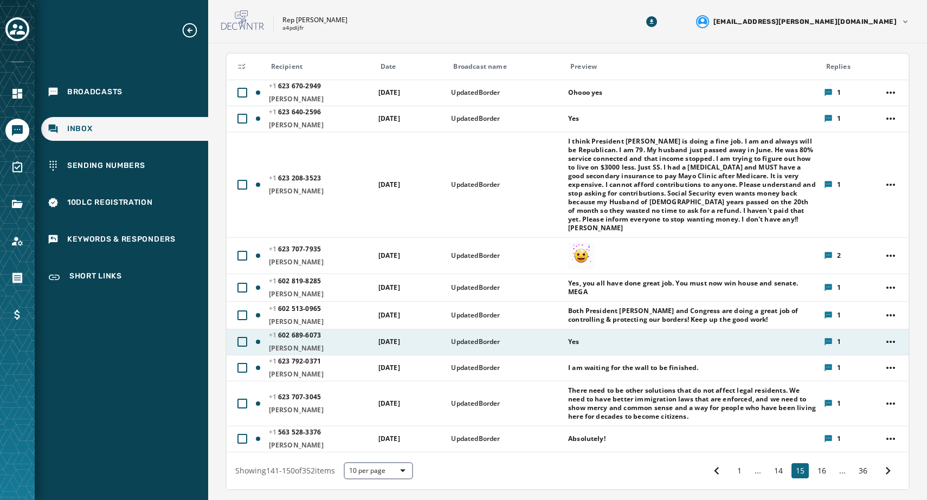
scroll to position [128, 0]
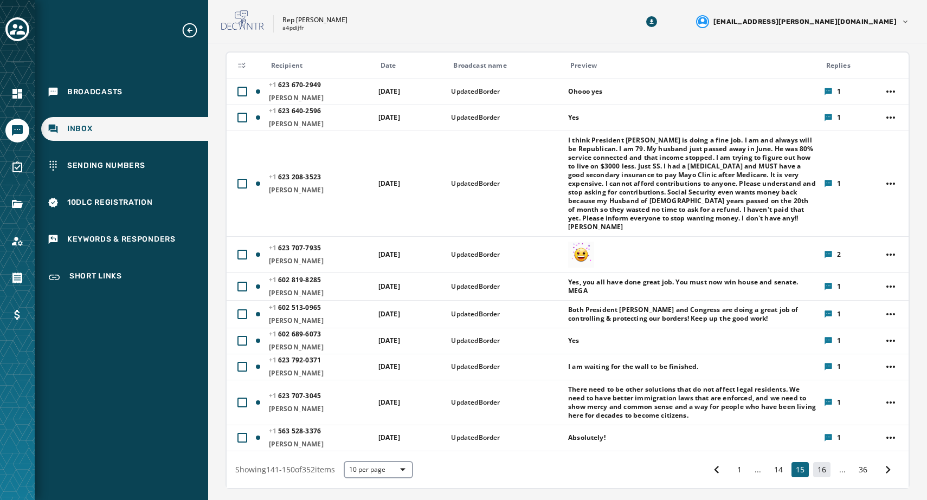
click at [753, 463] on button "16" at bounding box center [821, 469] width 17 height 15
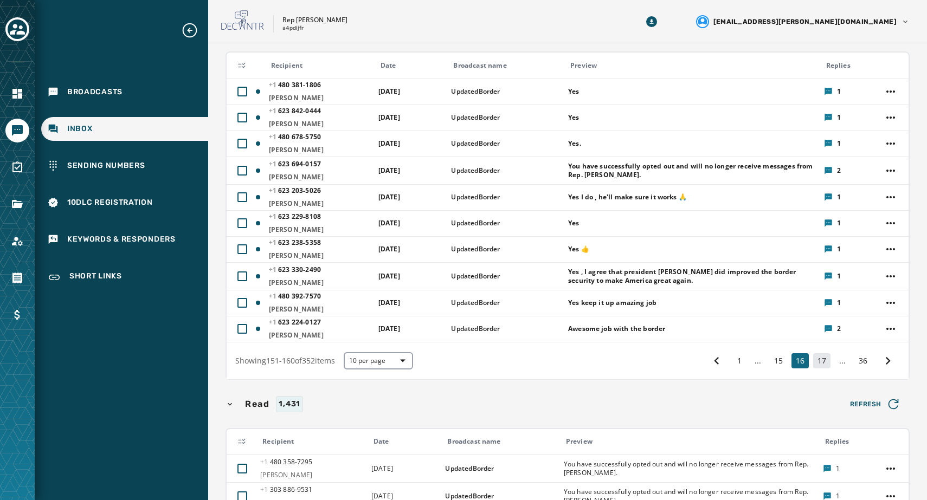
click at [753, 366] on button "17" at bounding box center [821, 360] width 17 height 15
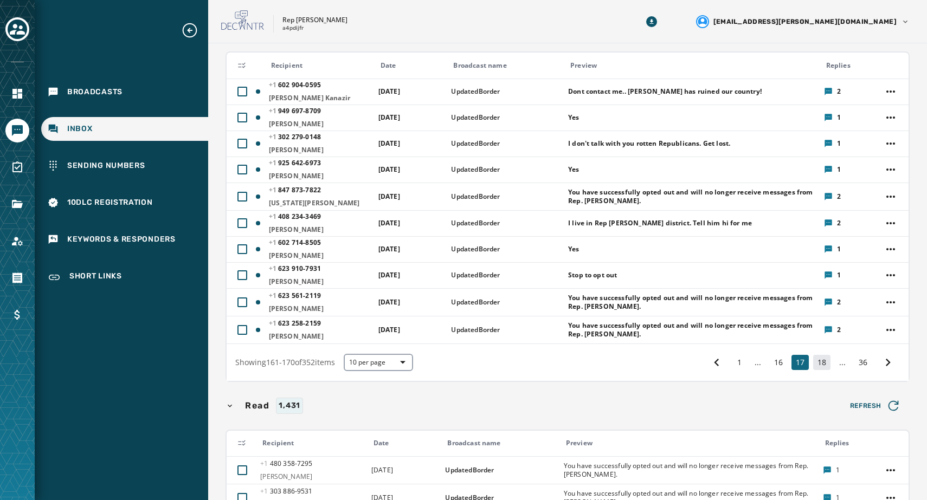
click at [753, 367] on button "18" at bounding box center [821, 362] width 17 height 15
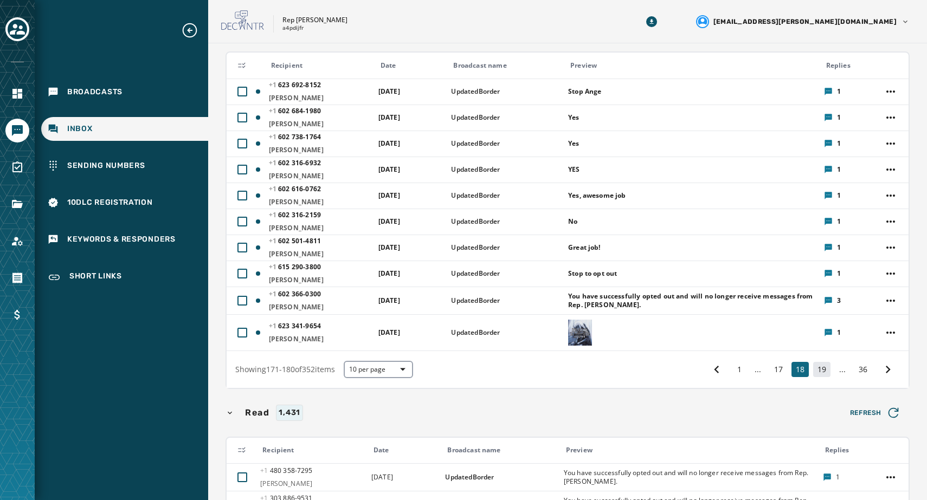
click at [753, 372] on button "19" at bounding box center [821, 369] width 17 height 15
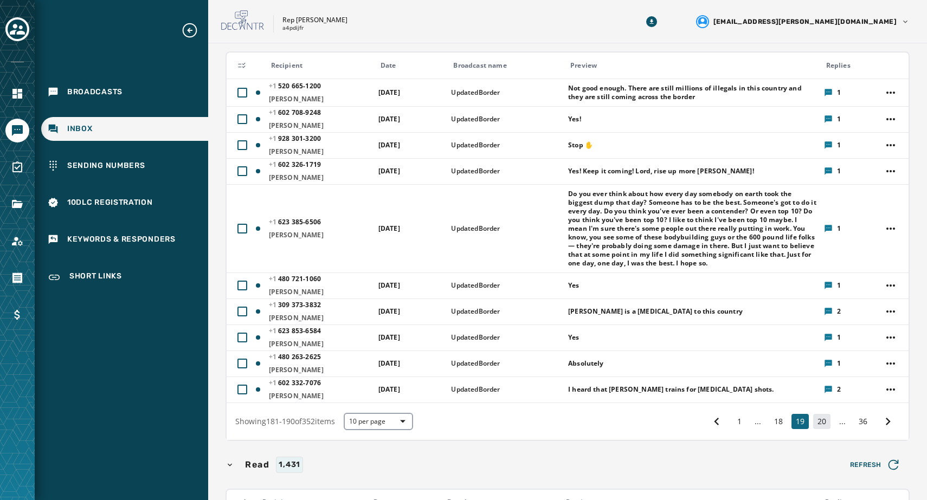
click at [753, 427] on button "20" at bounding box center [821, 421] width 17 height 15
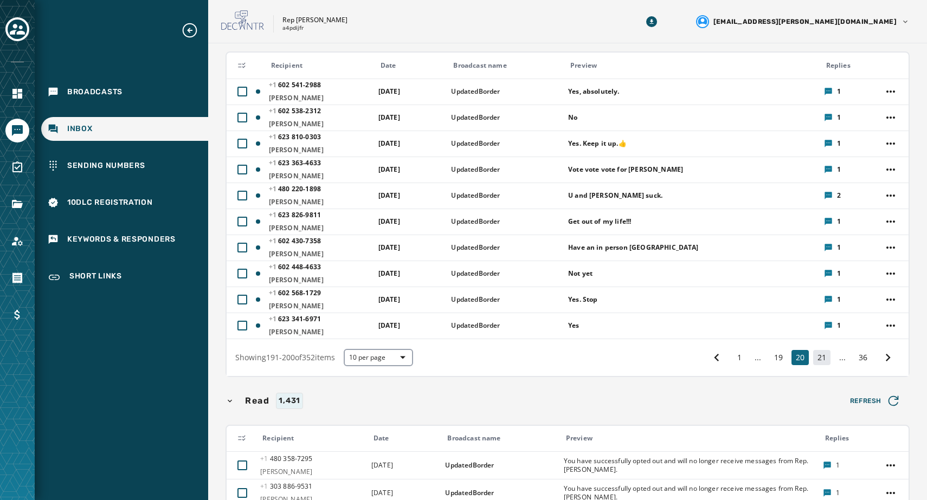
click at [753, 361] on button "21" at bounding box center [821, 357] width 17 height 15
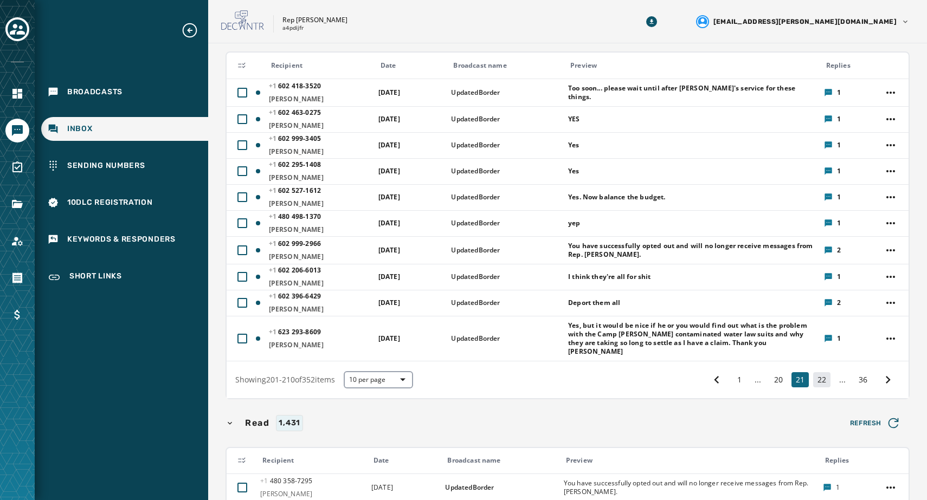
click at [753, 372] on button "22" at bounding box center [821, 379] width 17 height 15
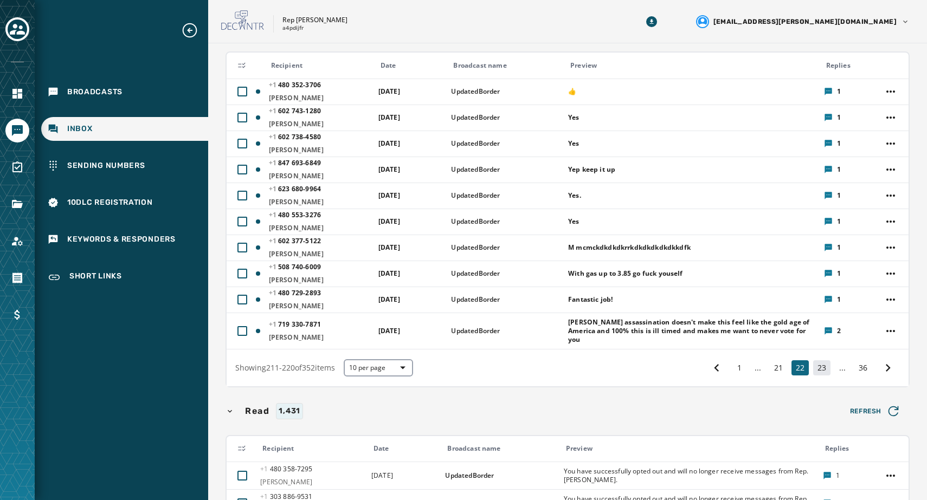
click at [753, 372] on button "23" at bounding box center [821, 367] width 17 height 15
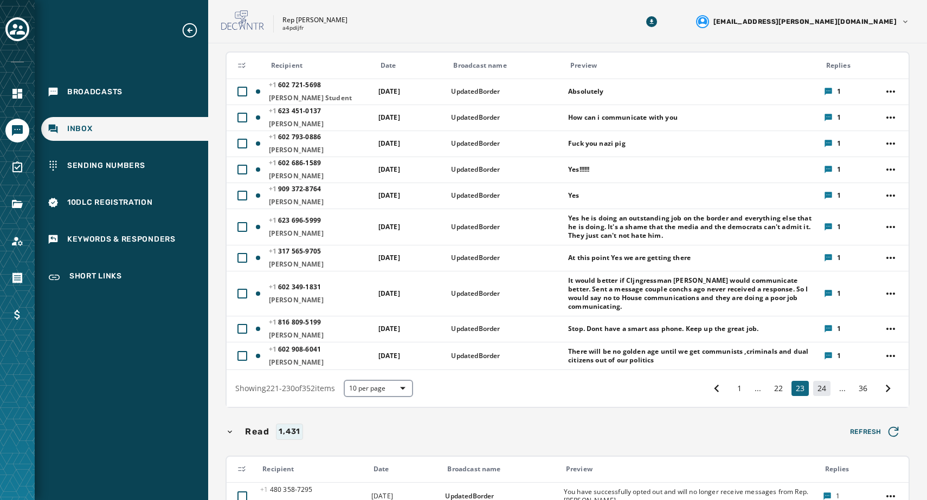
click at [753, 385] on button "24" at bounding box center [821, 388] width 17 height 15
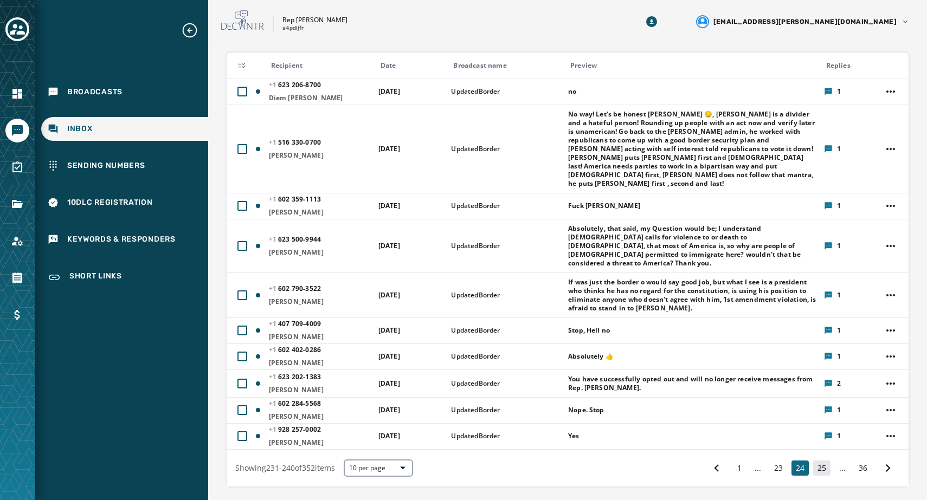
click at [753, 461] on button "25" at bounding box center [821, 468] width 17 height 15
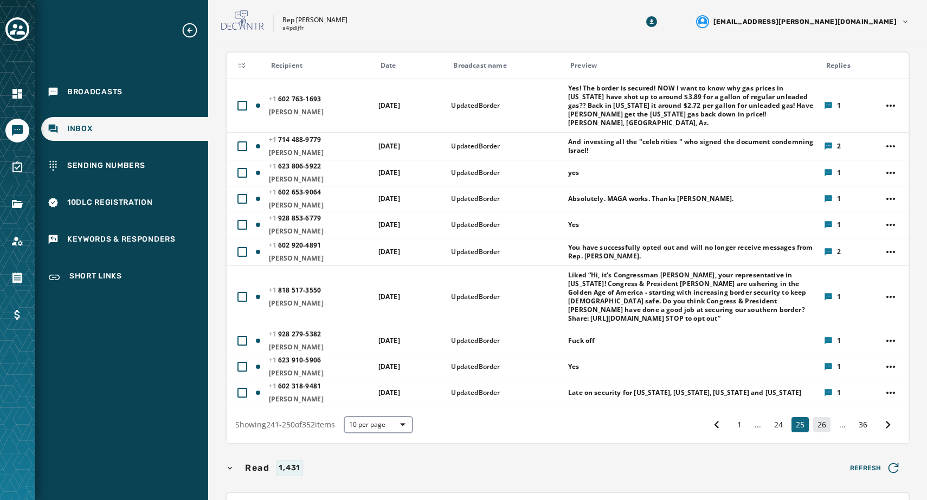
click at [753, 418] on button "26" at bounding box center [821, 424] width 17 height 15
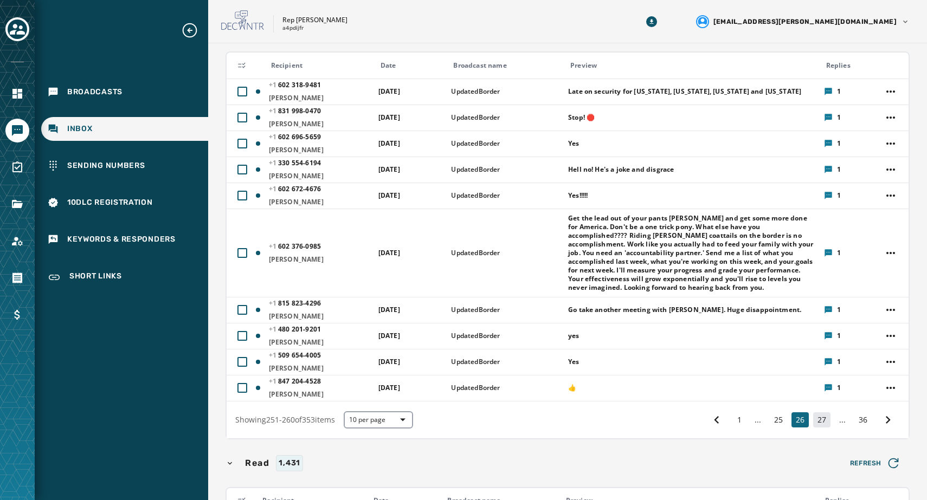
click at [753, 424] on button "27" at bounding box center [821, 419] width 17 height 15
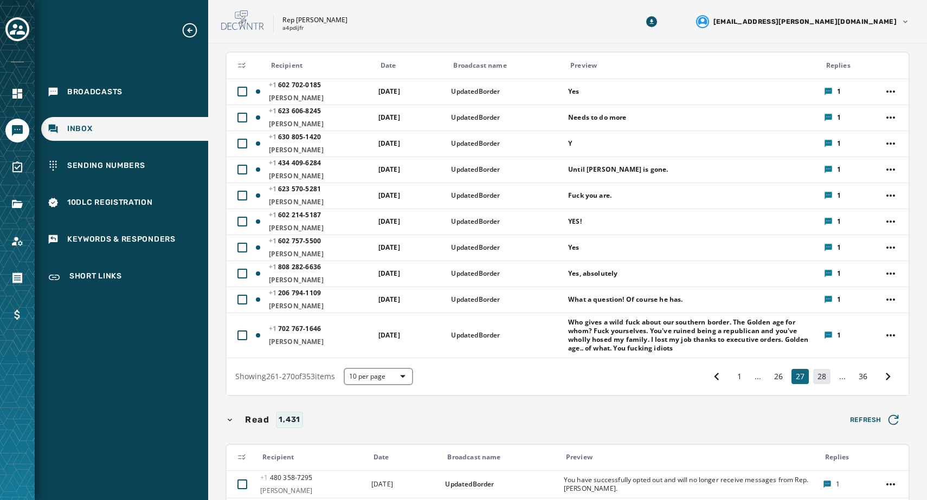
click at [753, 381] on button "28" at bounding box center [821, 376] width 17 height 15
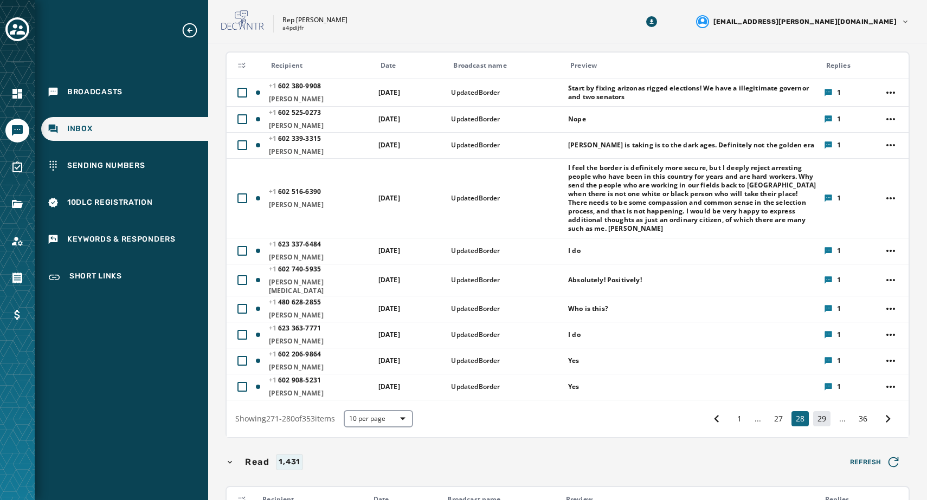
click at [753, 411] on button "29" at bounding box center [821, 418] width 17 height 15
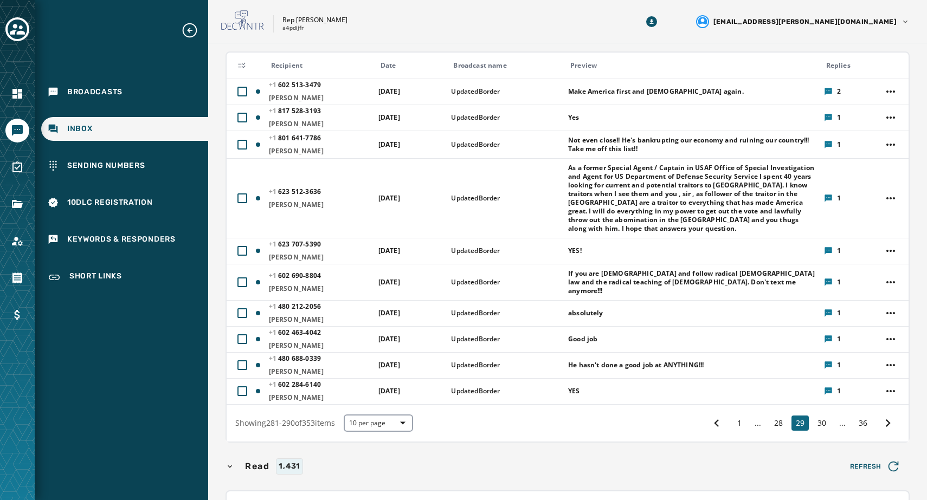
click at [753, 423] on div "1 ... 28 29 30 ... 36" at bounding box center [802, 424] width 195 height 20
click at [753, 418] on button "30" at bounding box center [821, 423] width 17 height 15
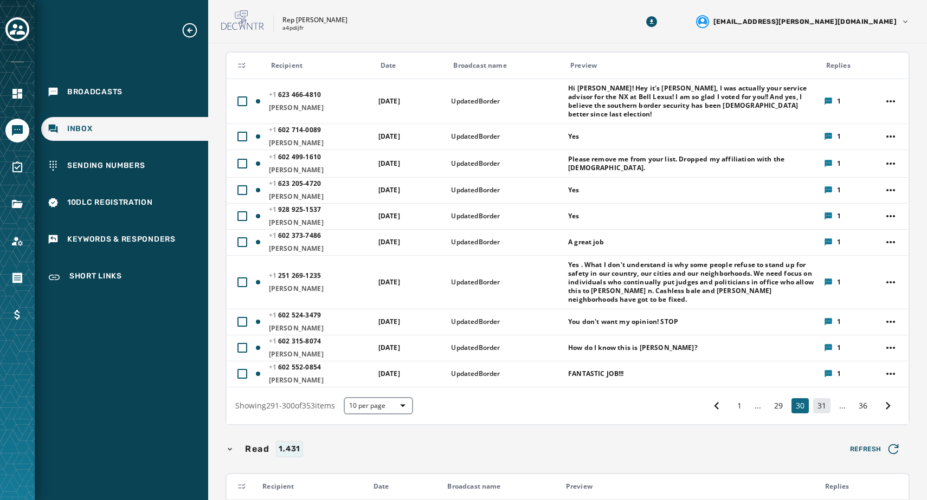
click at [753, 398] on button "31" at bounding box center [821, 405] width 17 height 15
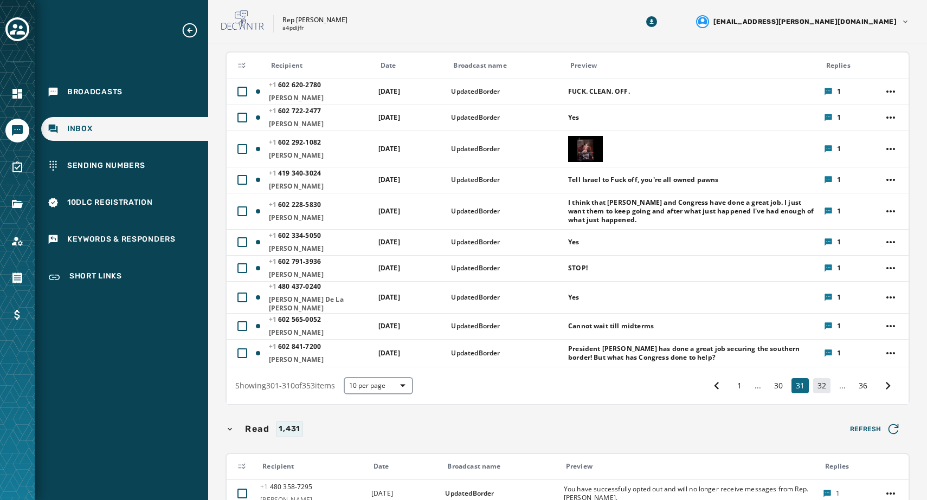
click at [753, 383] on button "32" at bounding box center [821, 385] width 17 height 15
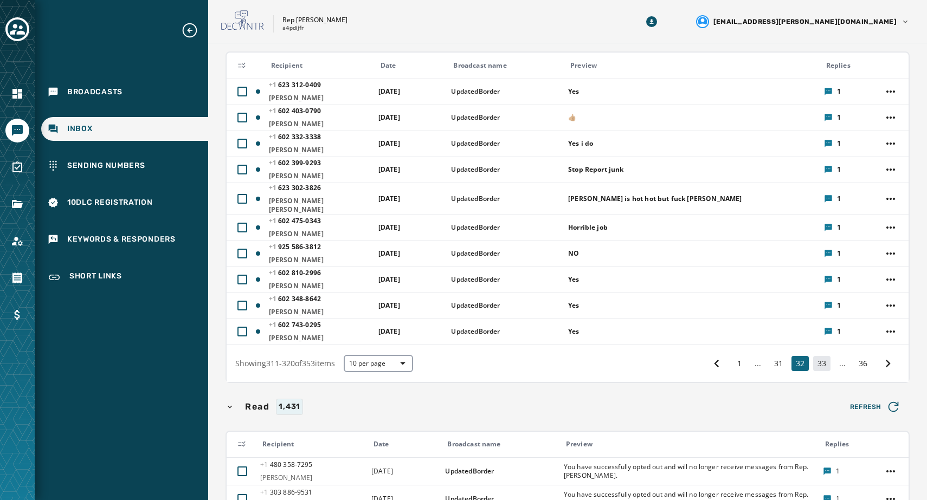
click at [753, 360] on button "33" at bounding box center [821, 363] width 17 height 15
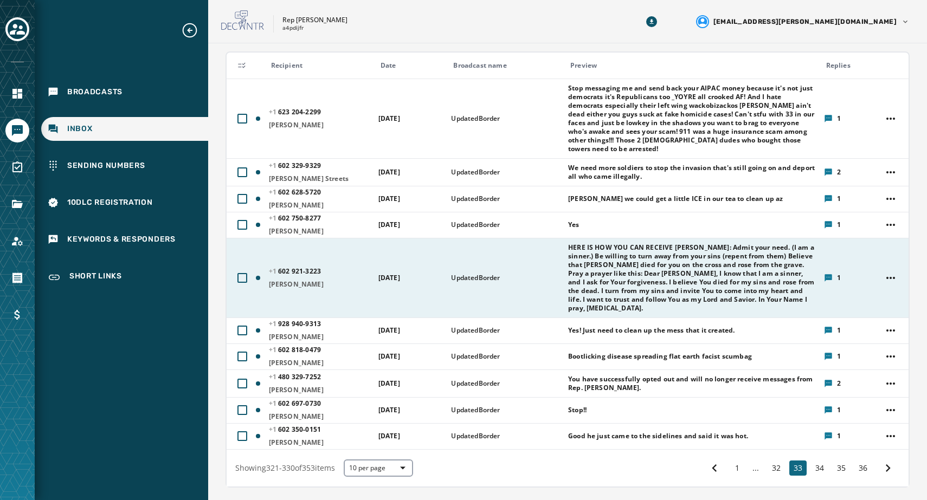
scroll to position [149, 0]
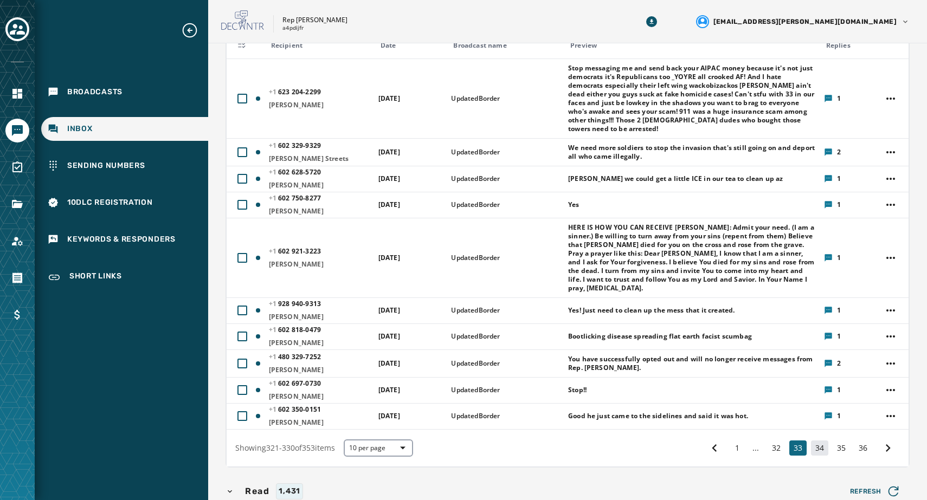
click at [753, 441] on button "34" at bounding box center [819, 448] width 17 height 15
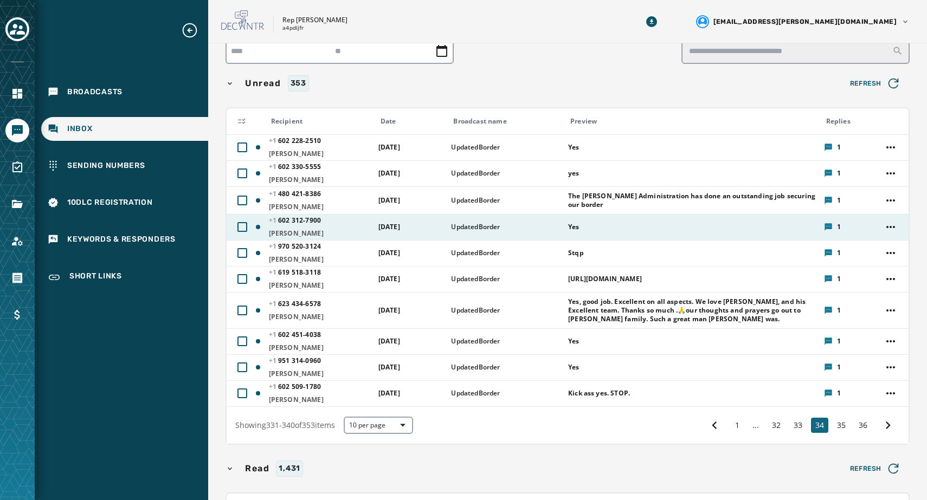
scroll to position [73, 0]
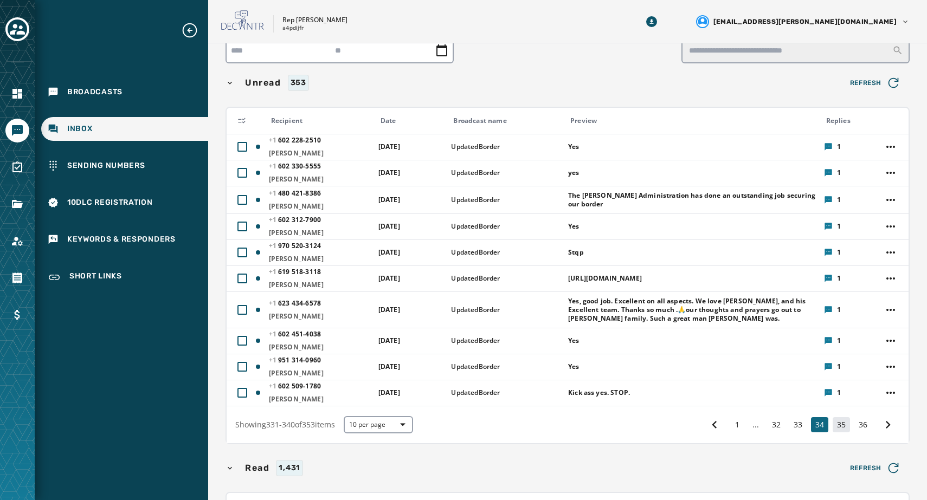
click at [753, 428] on button "35" at bounding box center [840, 424] width 17 height 15
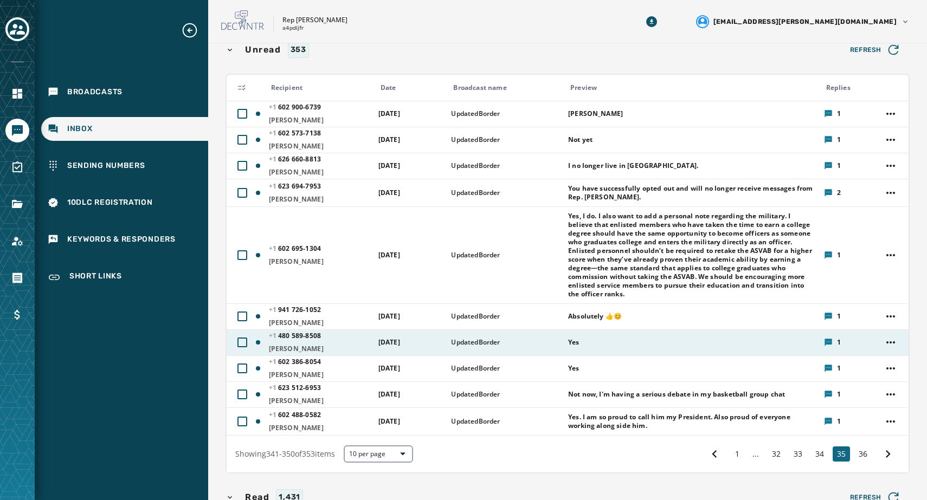
scroll to position [110, 0]
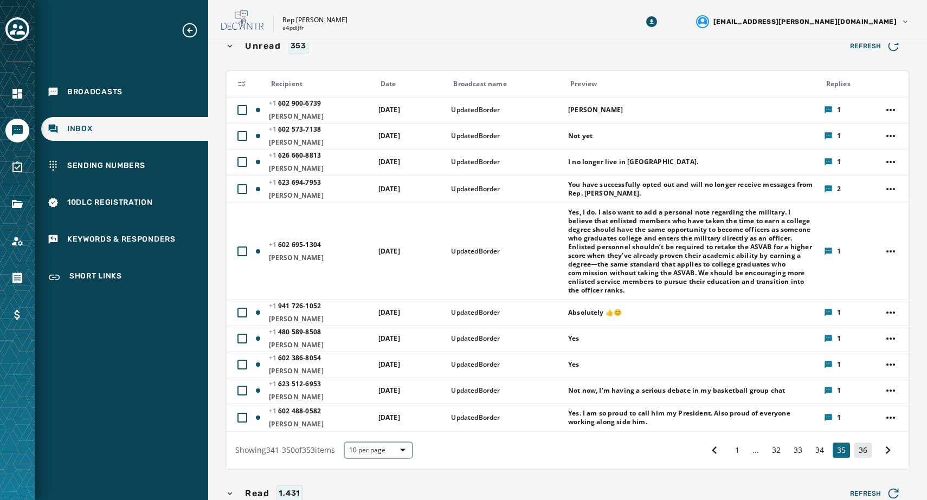
click at [753, 455] on button "36" at bounding box center [862, 450] width 17 height 15
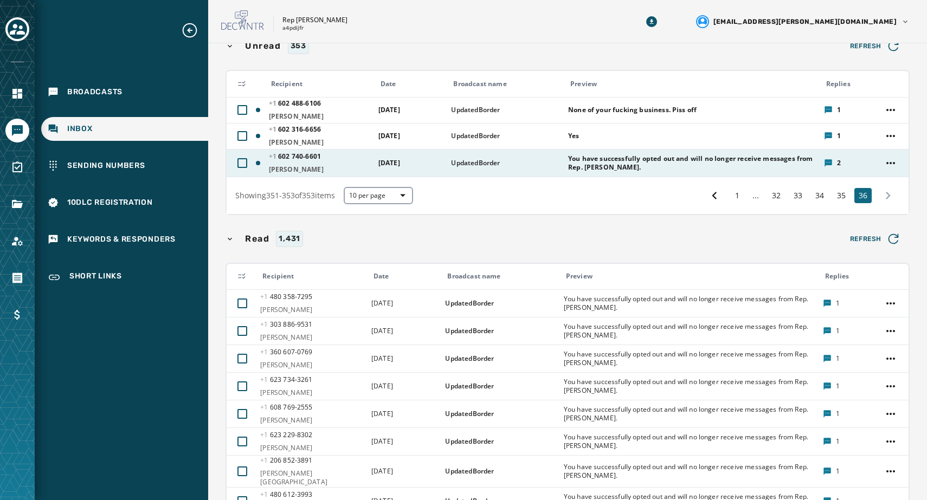
click at [753, 166] on icon at bounding box center [828, 163] width 9 height 9
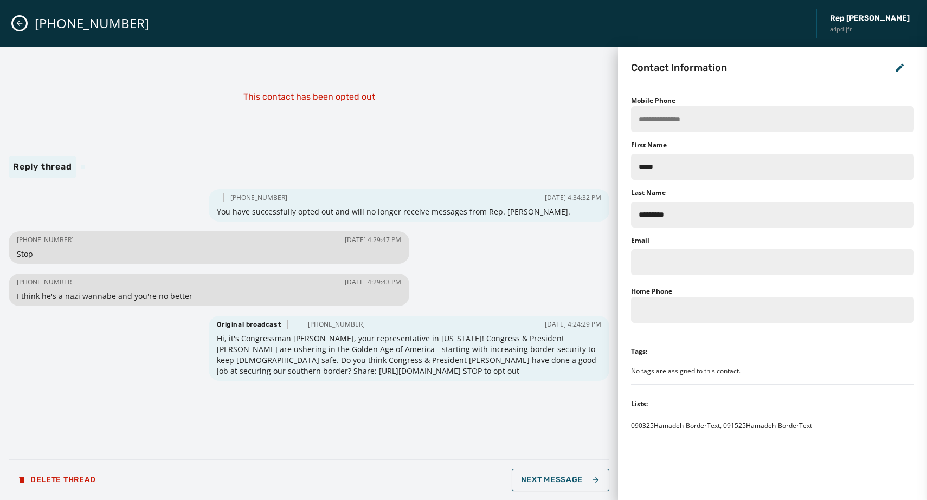
click at [17, 28] on icon "Close admin drawer" at bounding box center [19, 23] width 9 height 9
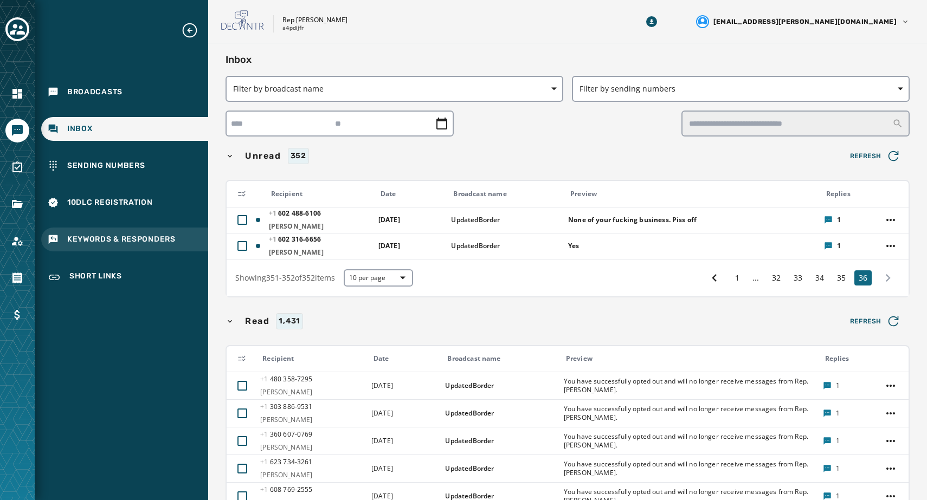
click at [125, 233] on div "Keywords & Responders" at bounding box center [124, 240] width 167 height 24
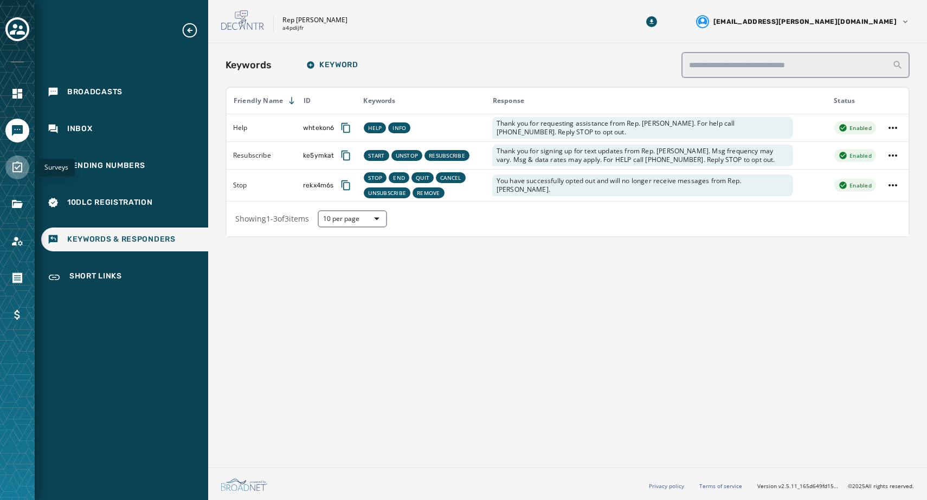
click at [15, 173] on icon "Navigate to Surveys" at bounding box center [17, 167] width 13 height 13
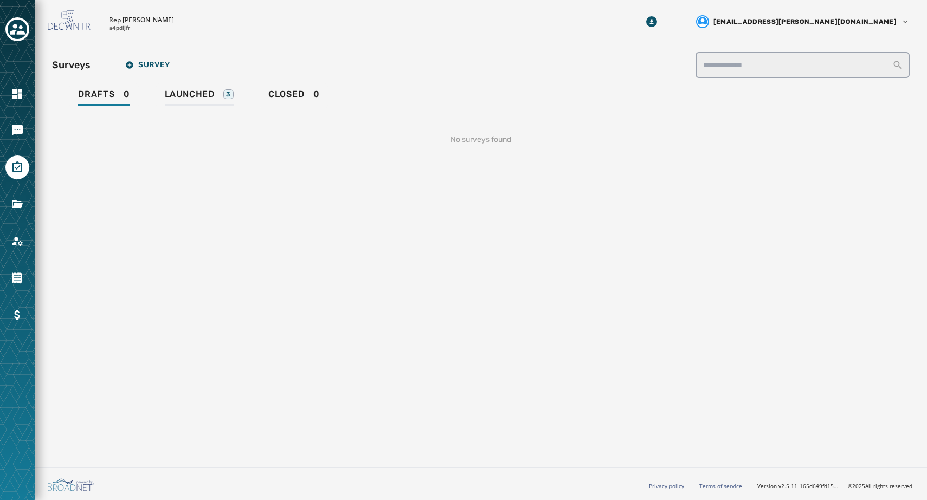
click at [202, 90] on span "Launched" at bounding box center [190, 94] width 50 height 11
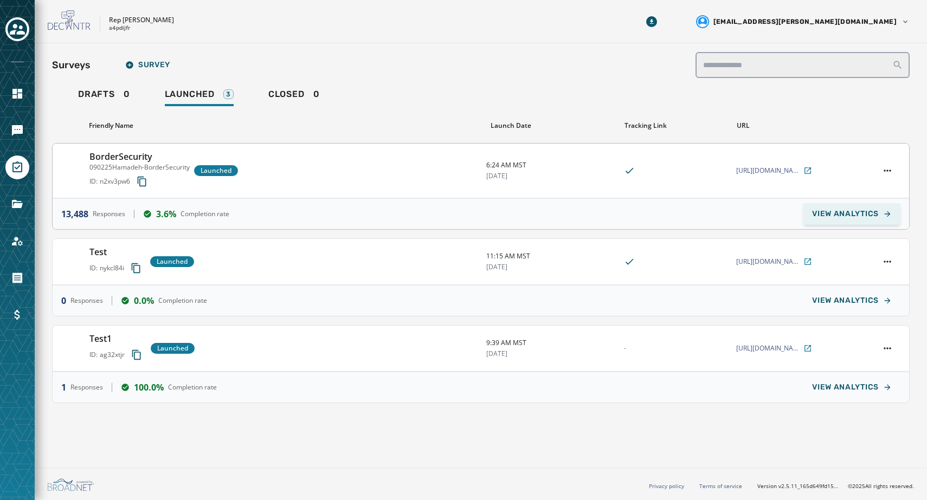
click at [753, 220] on button "VIEW ANALYTICS" at bounding box center [851, 214] width 97 height 22
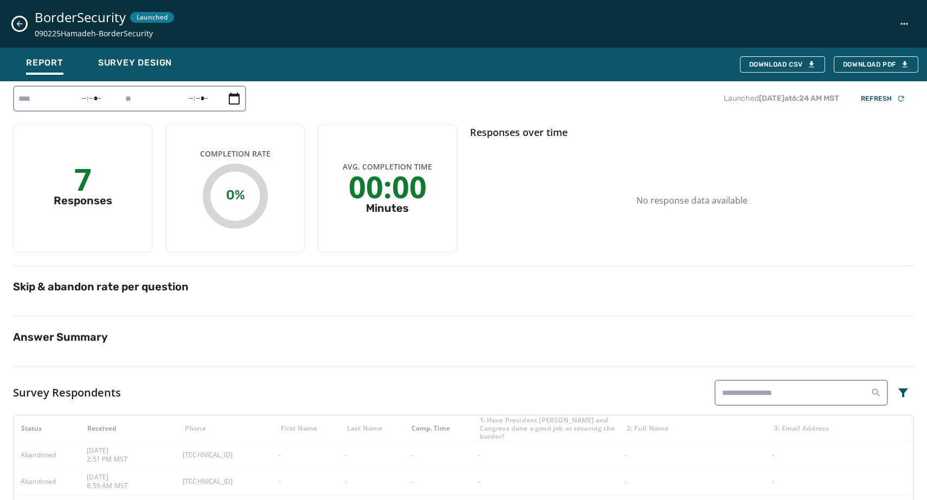
type input "**********"
type input "*****"
type input "**********"
type input "*****"
